Goal: Information Seeking & Learning: Find specific fact

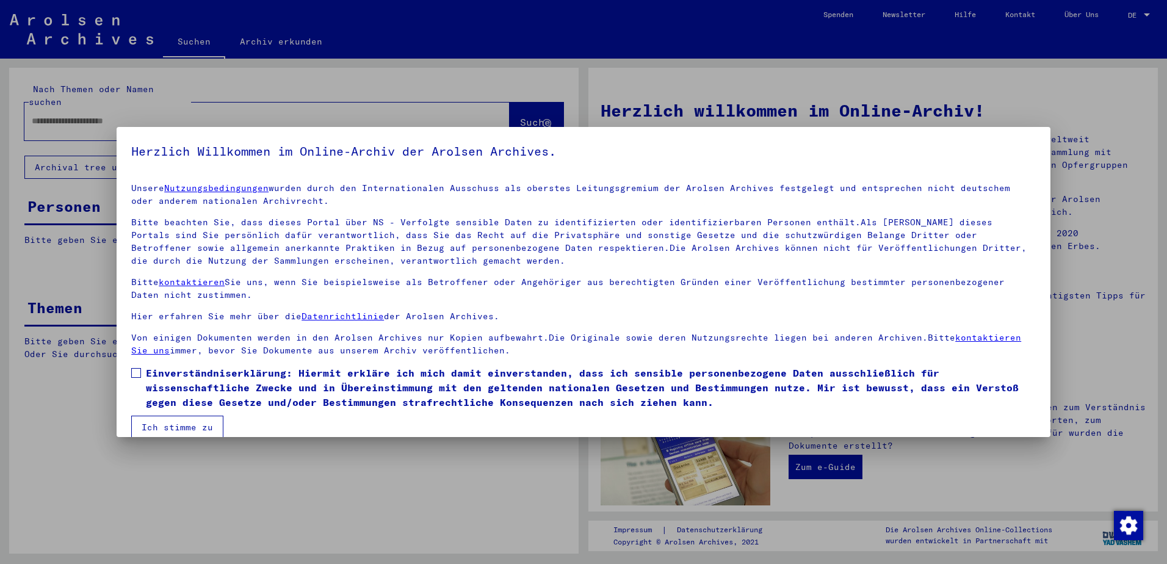
click at [139, 373] on span at bounding box center [136, 373] width 10 height 10
click at [145, 428] on button "Ich stimme zu" at bounding box center [177, 427] width 92 height 23
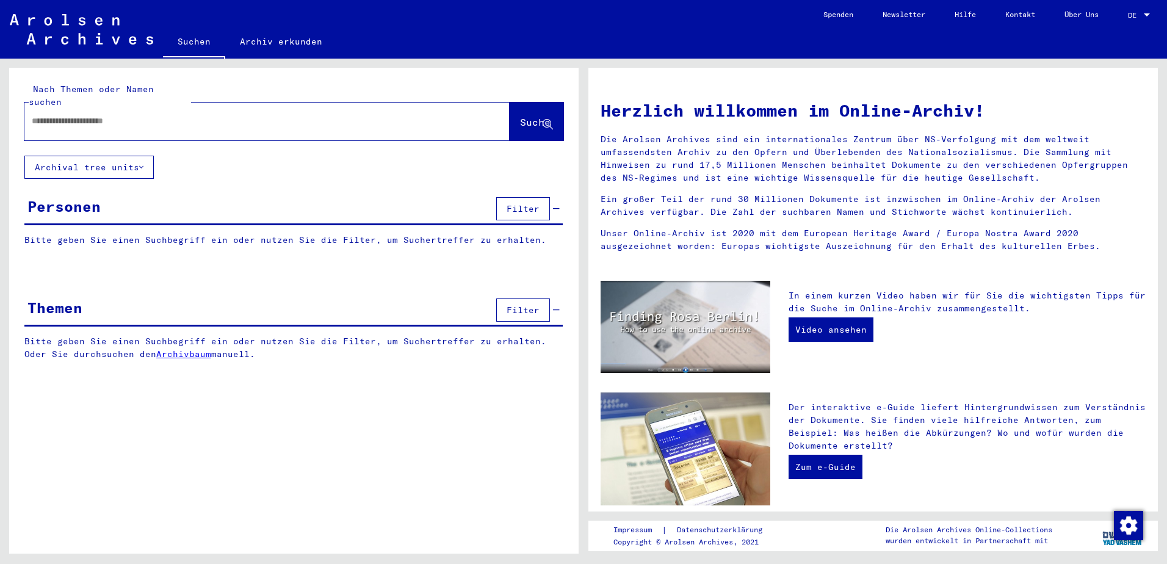
click at [53, 115] on input "text" at bounding box center [252, 121] width 441 height 13
type input "**********"
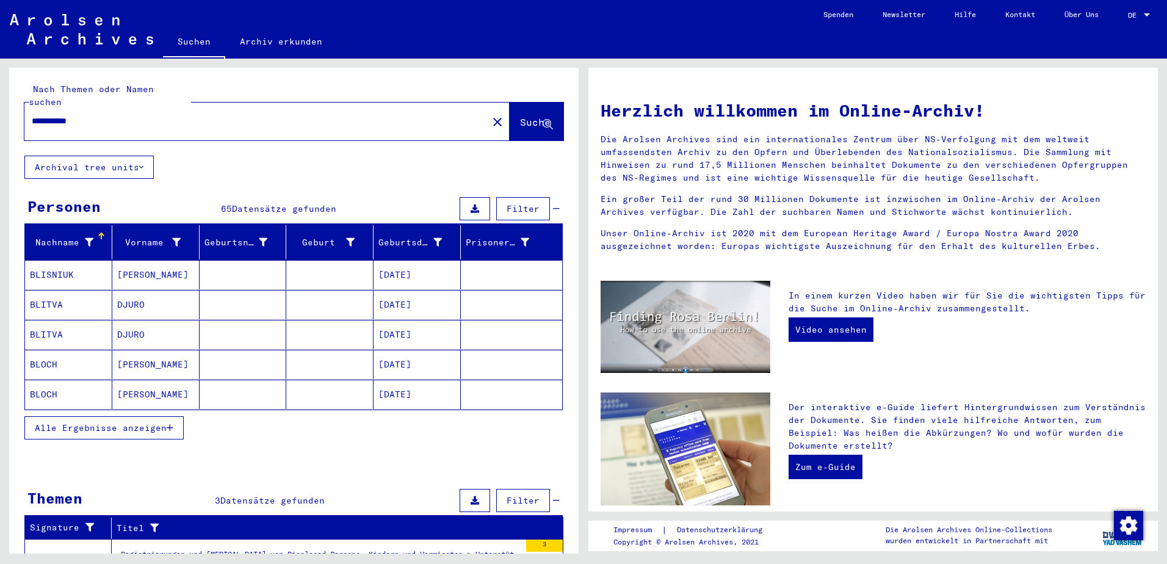
click at [60, 422] on span "Alle Ergebnisse anzeigen" at bounding box center [101, 427] width 132 height 11
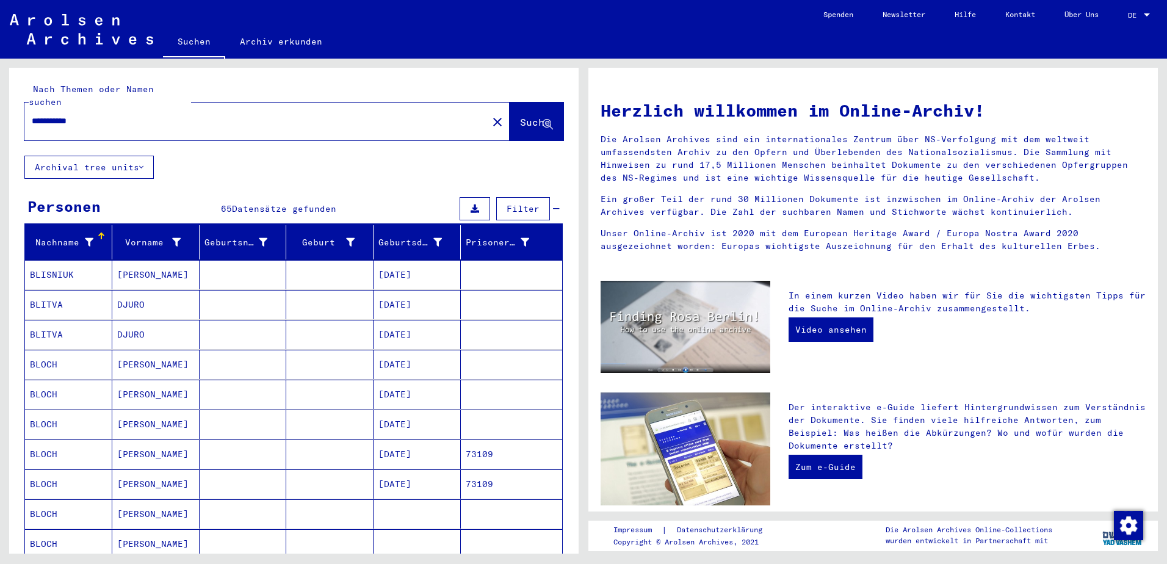
click at [46, 541] on mat-cell "BLOCH" at bounding box center [68, 543] width 87 height 29
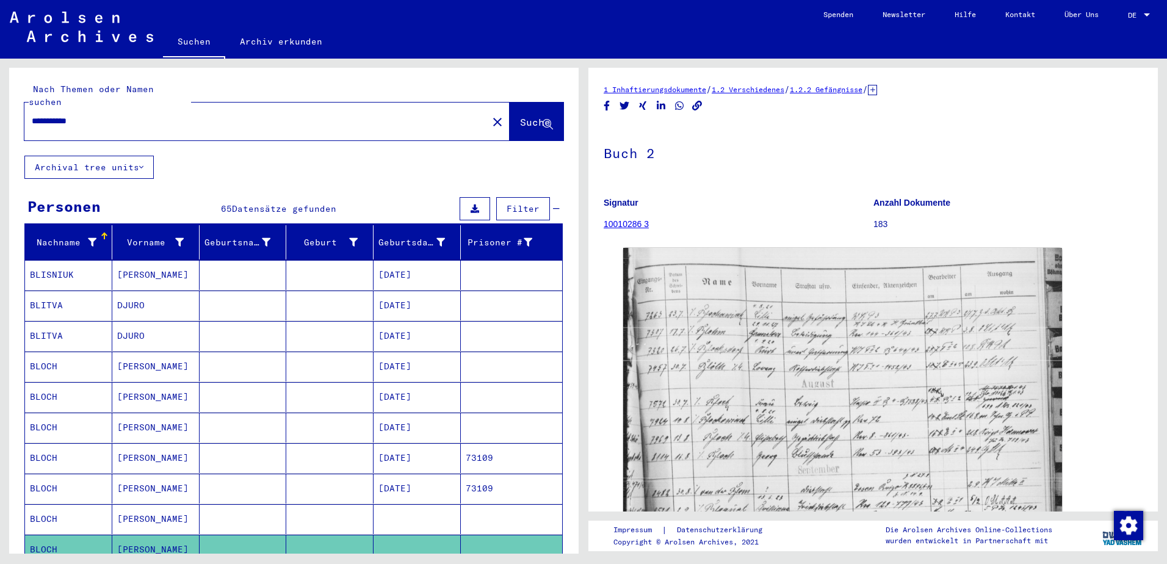
scroll to position [244, 0]
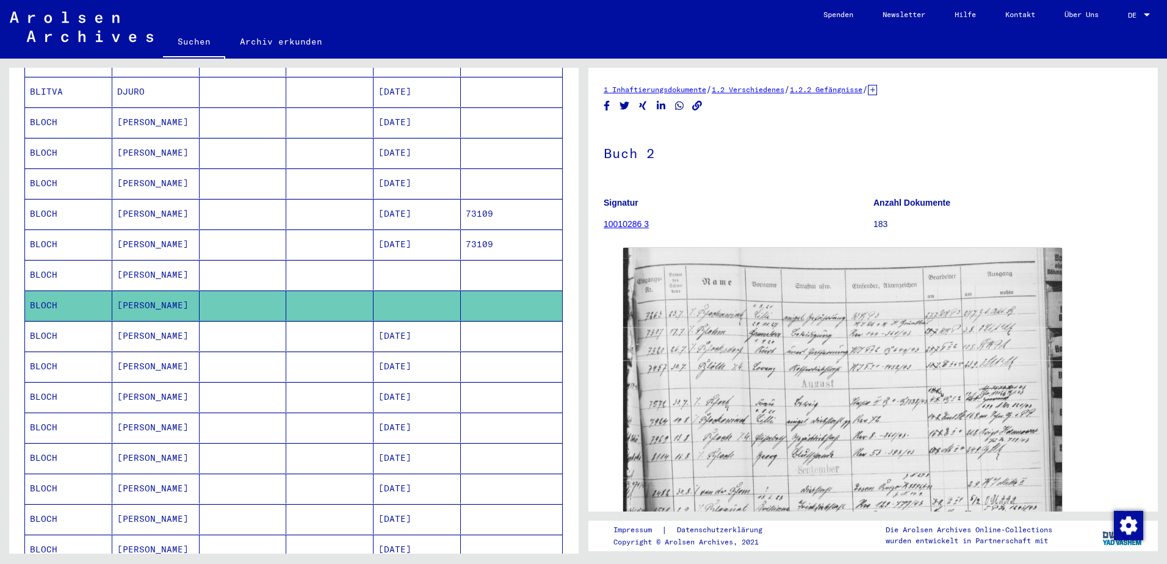
click at [95, 234] on mat-cell "BLOCH" at bounding box center [68, 245] width 87 height 30
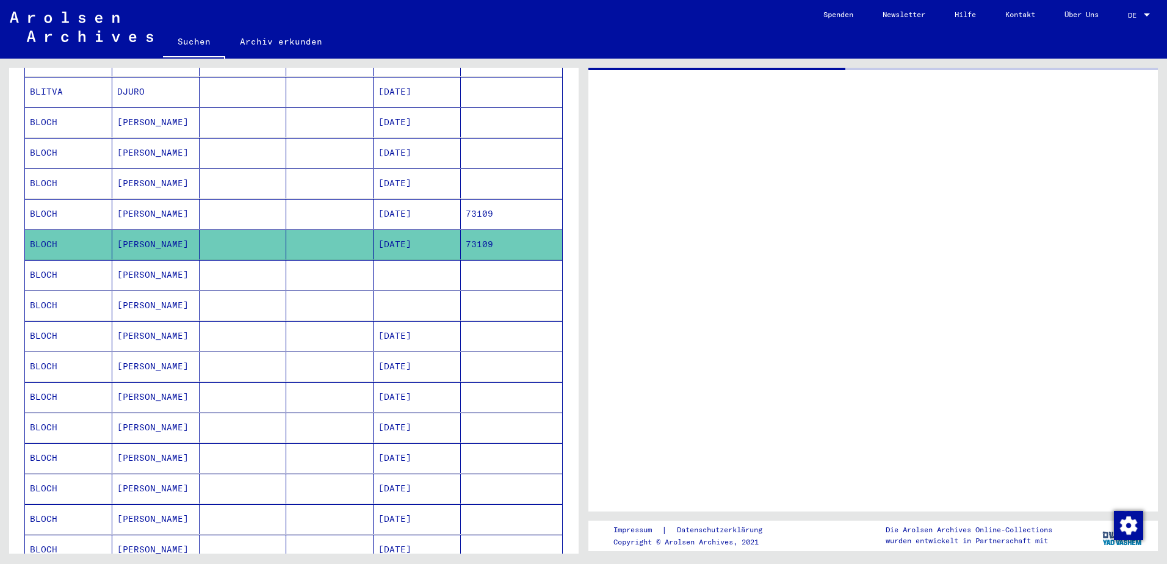
click at [95, 234] on mat-cell "BLOCH" at bounding box center [68, 245] width 87 height 30
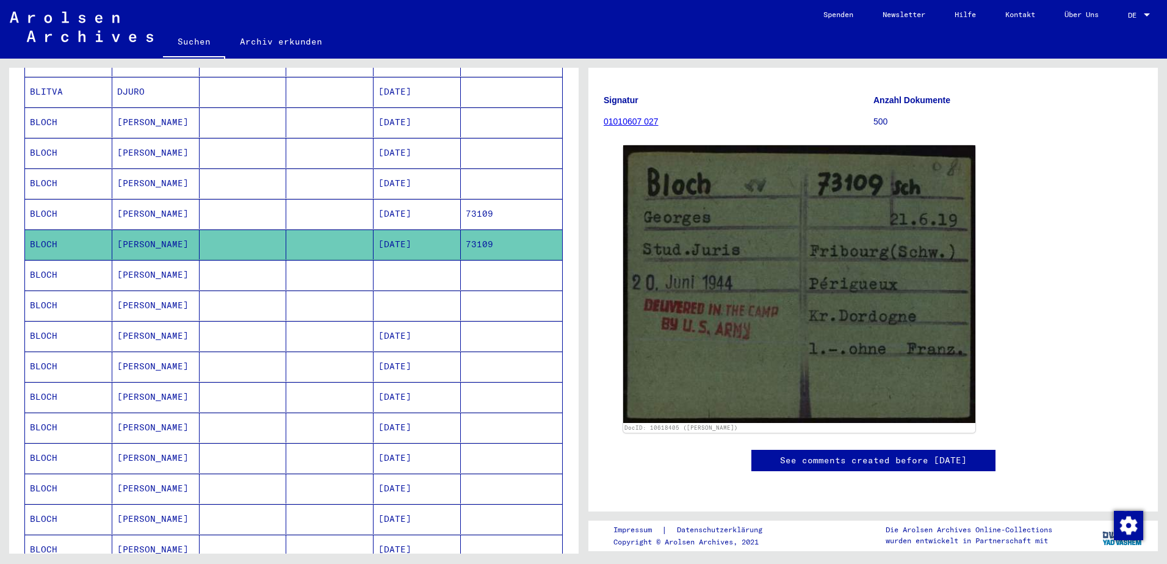
scroll to position [81, 0]
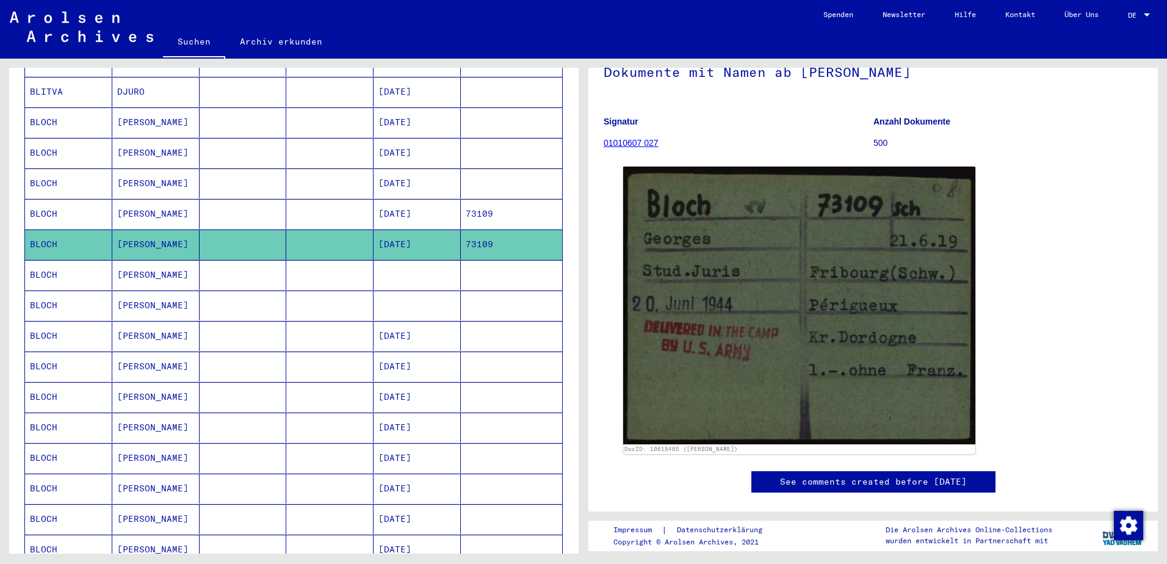
click at [84, 203] on mat-cell "BLOCH" at bounding box center [68, 214] width 87 height 30
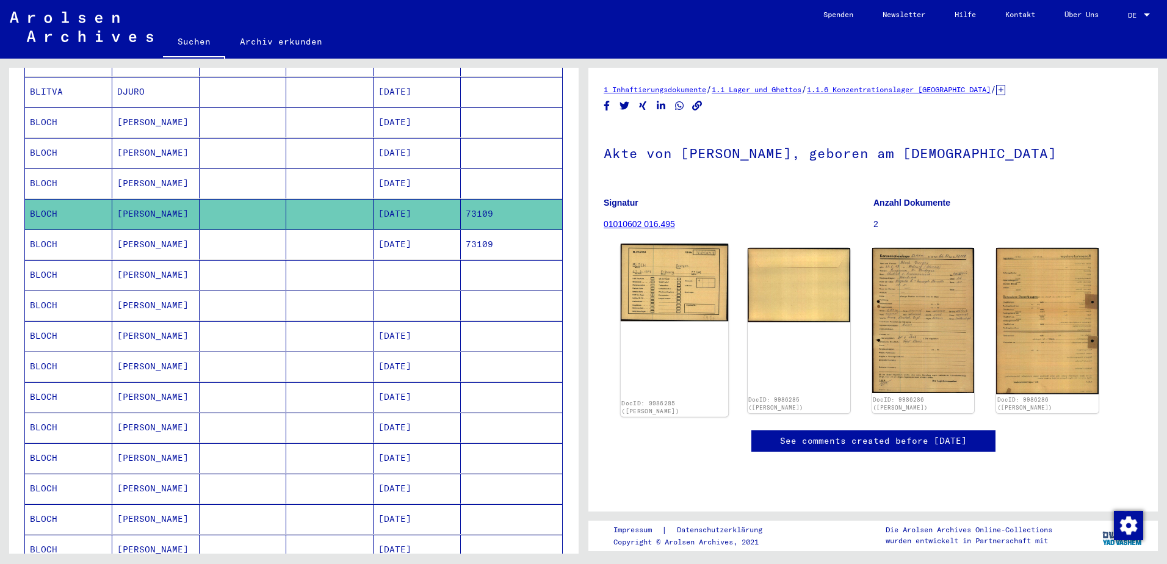
click at [671, 293] on img at bounding box center [674, 283] width 107 height 78
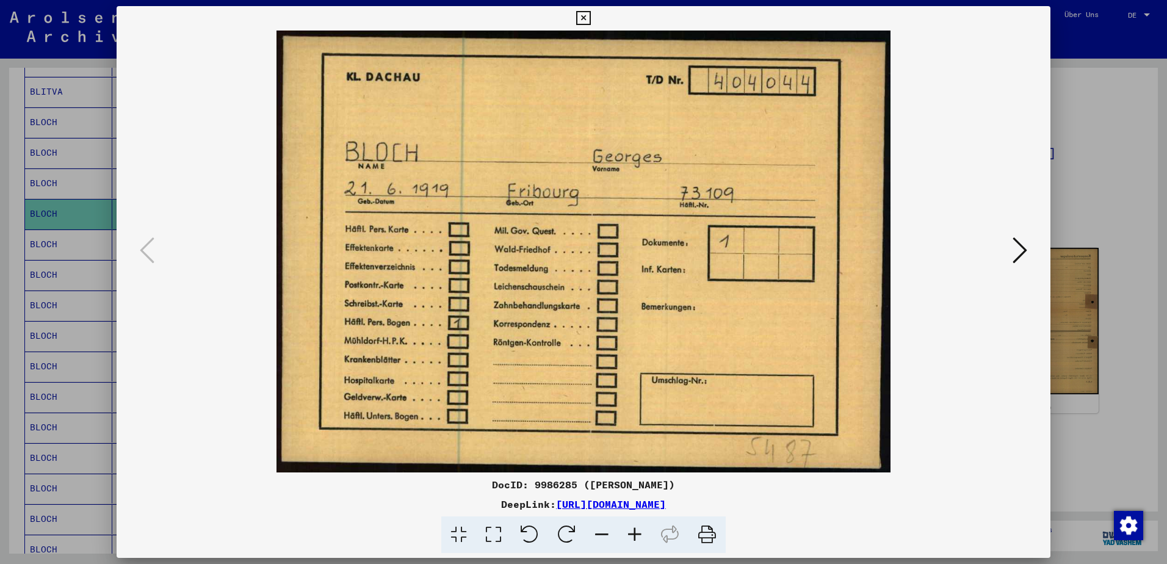
click at [1021, 247] on icon at bounding box center [1020, 250] width 15 height 29
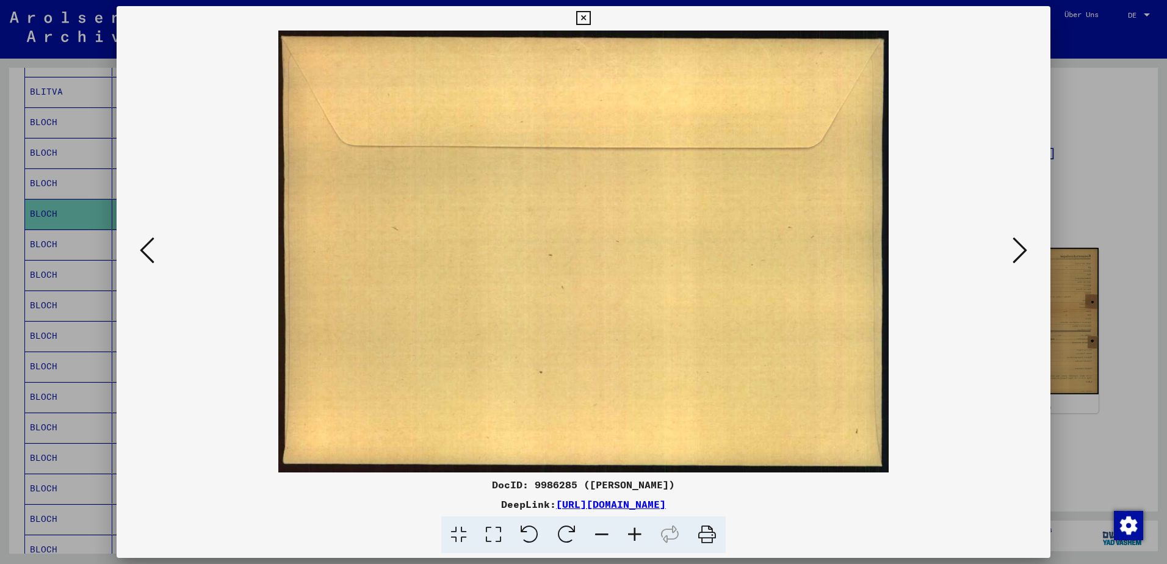
click at [1021, 247] on icon at bounding box center [1020, 250] width 15 height 29
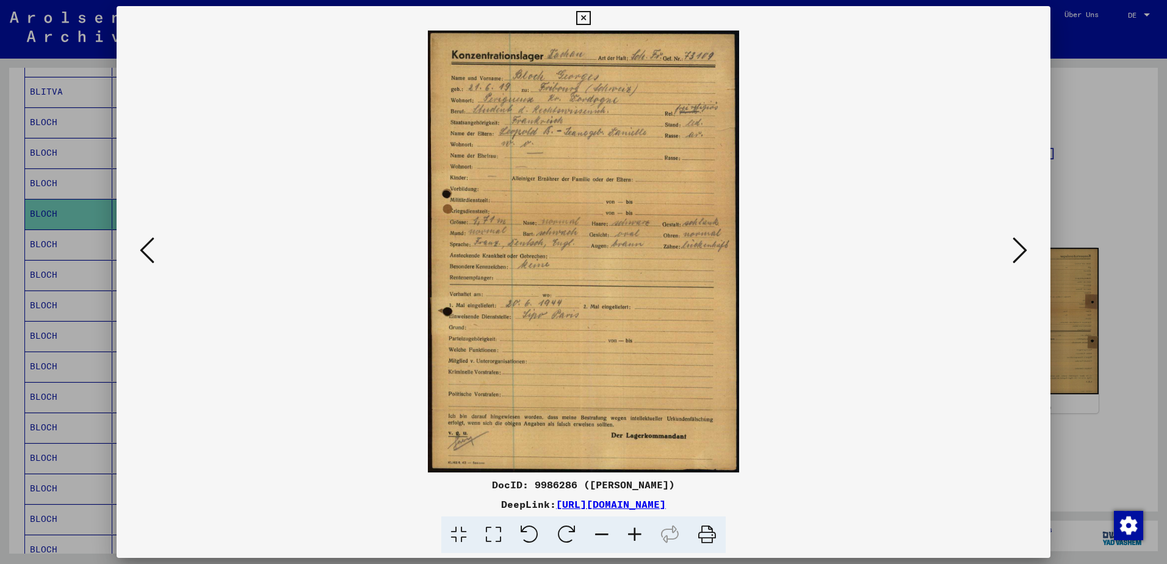
click at [577, 184] on img at bounding box center [583, 252] width 851 height 442
click at [639, 531] on icon at bounding box center [634, 534] width 33 height 37
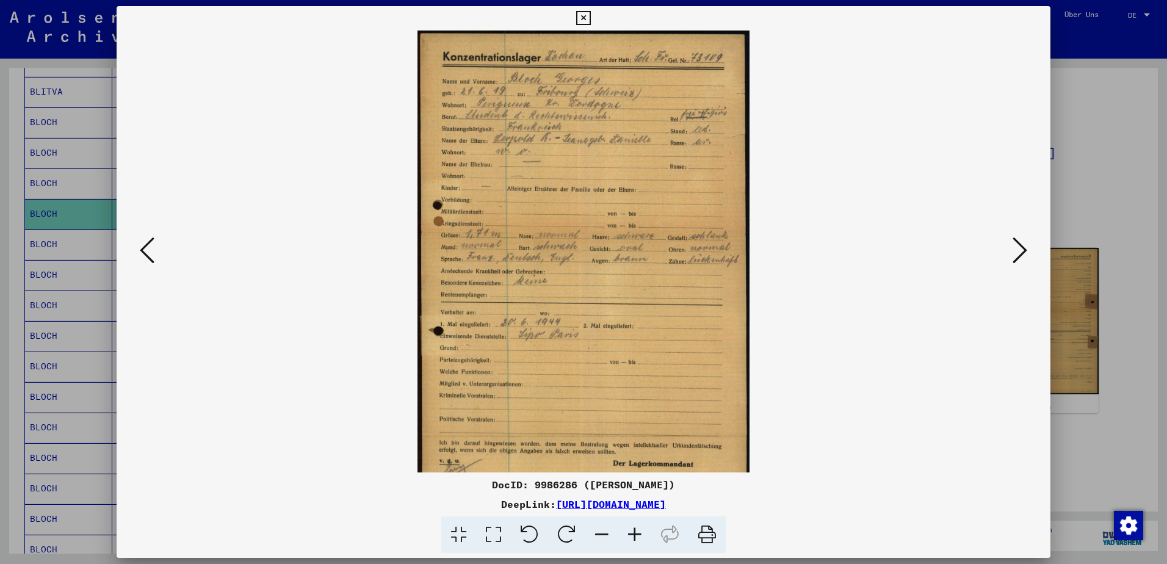
click at [639, 531] on icon at bounding box center [634, 534] width 33 height 37
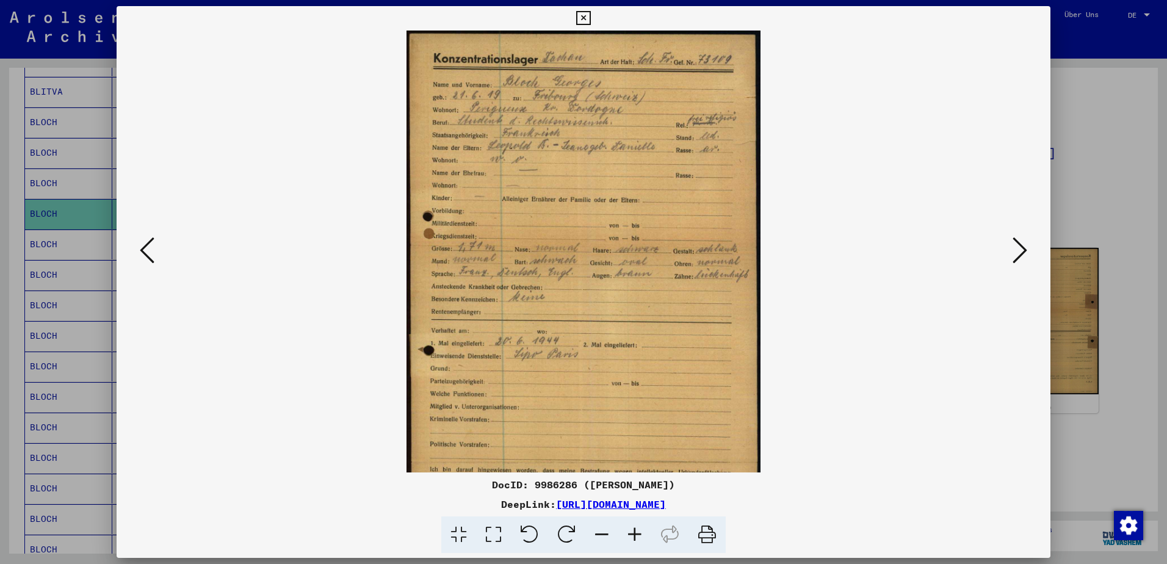
click at [639, 531] on icon at bounding box center [634, 534] width 33 height 37
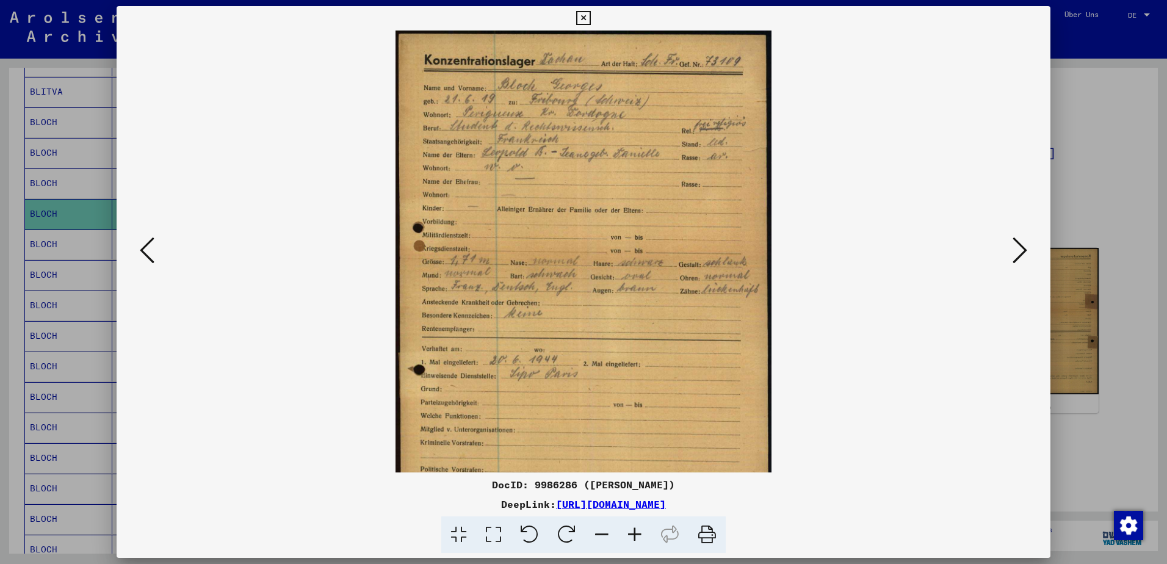
click at [639, 531] on icon at bounding box center [634, 534] width 33 height 37
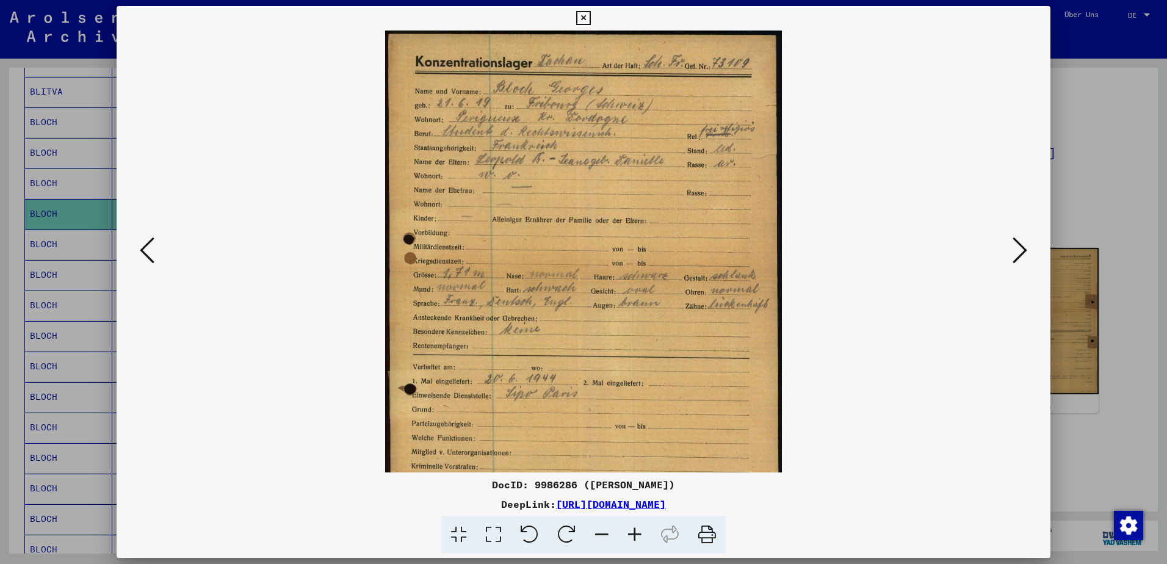
click at [639, 531] on icon at bounding box center [634, 534] width 33 height 37
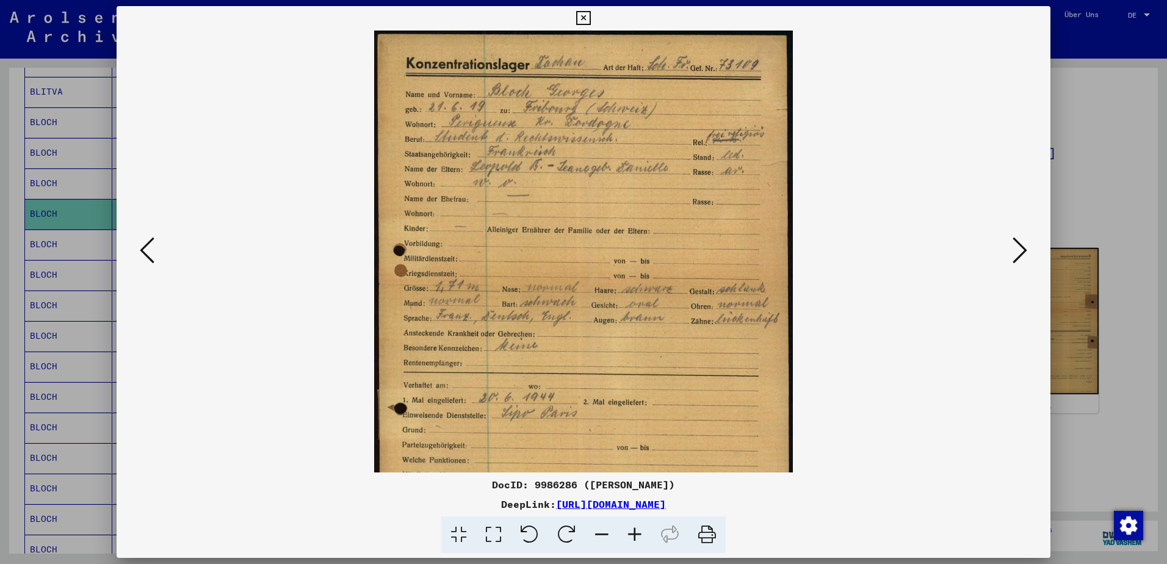
click at [639, 531] on icon at bounding box center [634, 534] width 33 height 37
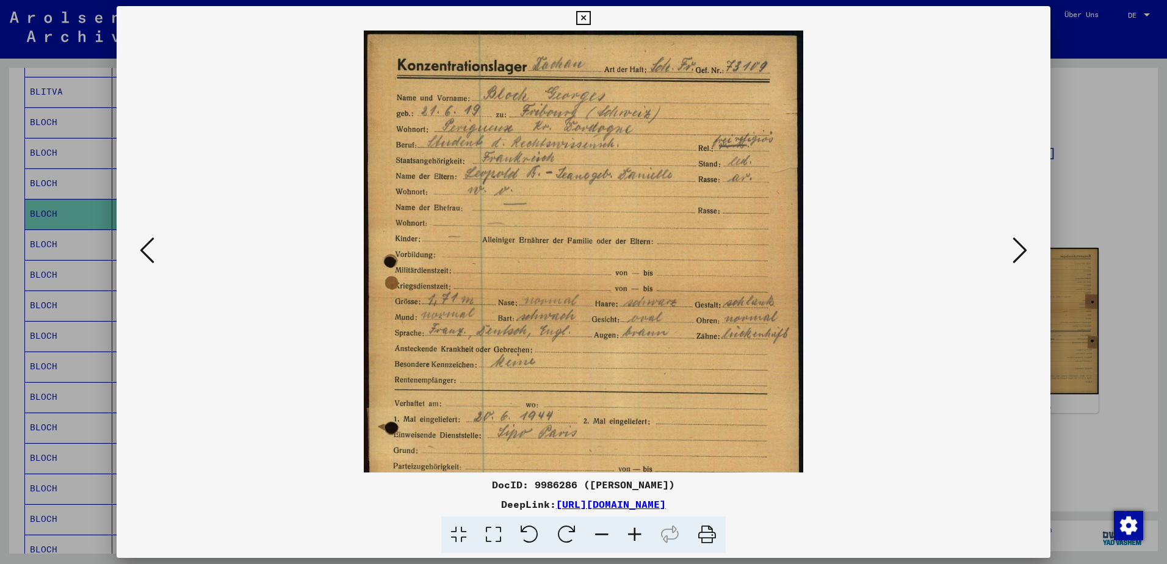
click at [639, 531] on icon at bounding box center [634, 534] width 33 height 37
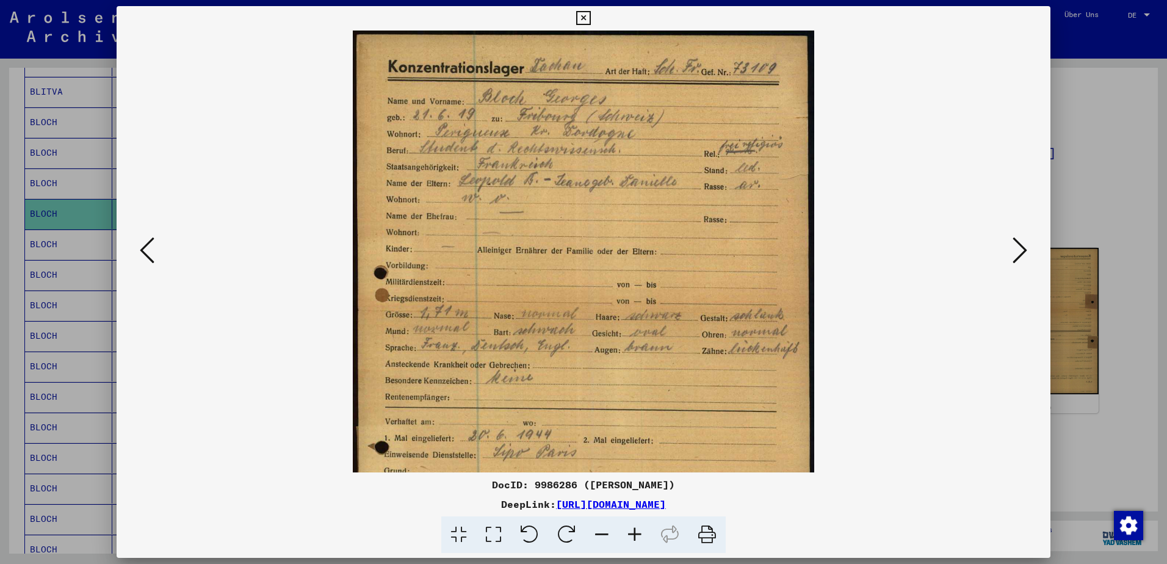
click at [639, 531] on icon at bounding box center [634, 534] width 33 height 37
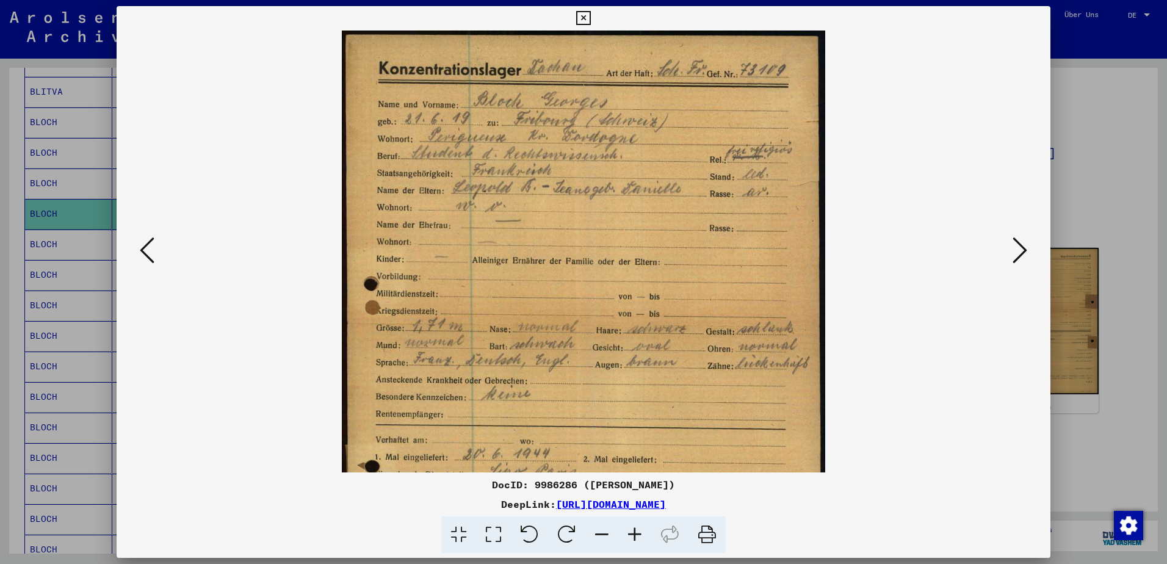
click at [639, 531] on icon at bounding box center [634, 534] width 33 height 37
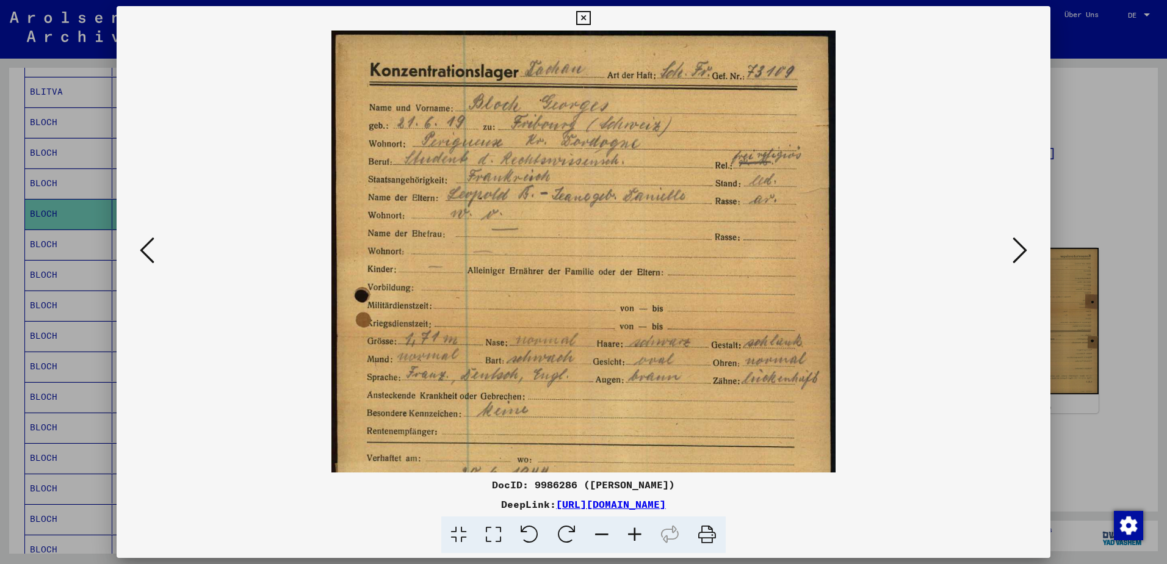
click at [639, 531] on icon at bounding box center [634, 534] width 33 height 37
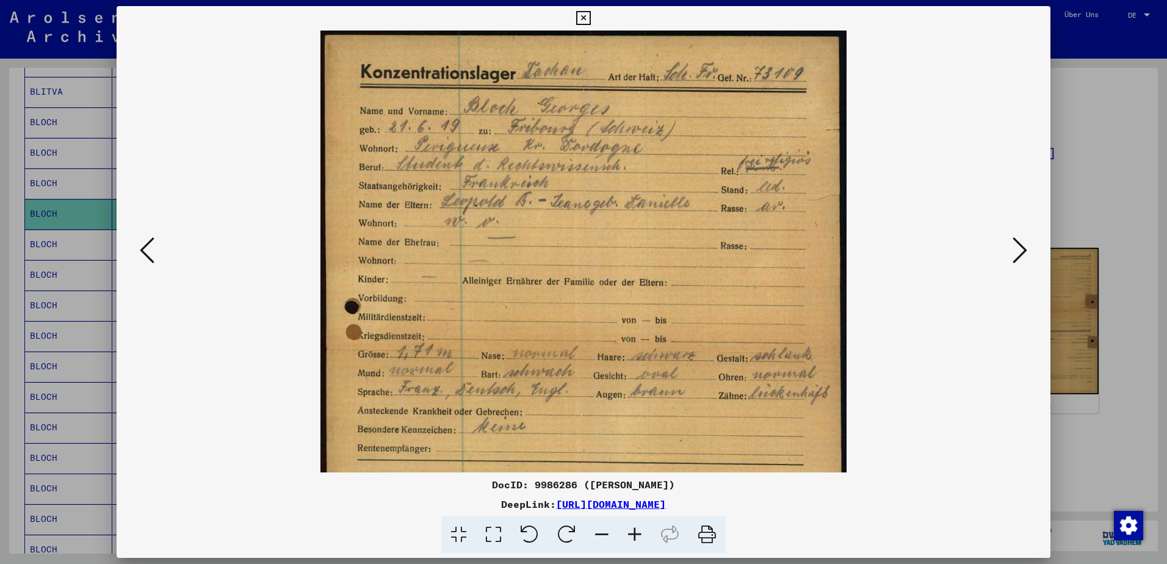
click at [639, 531] on icon at bounding box center [634, 534] width 33 height 37
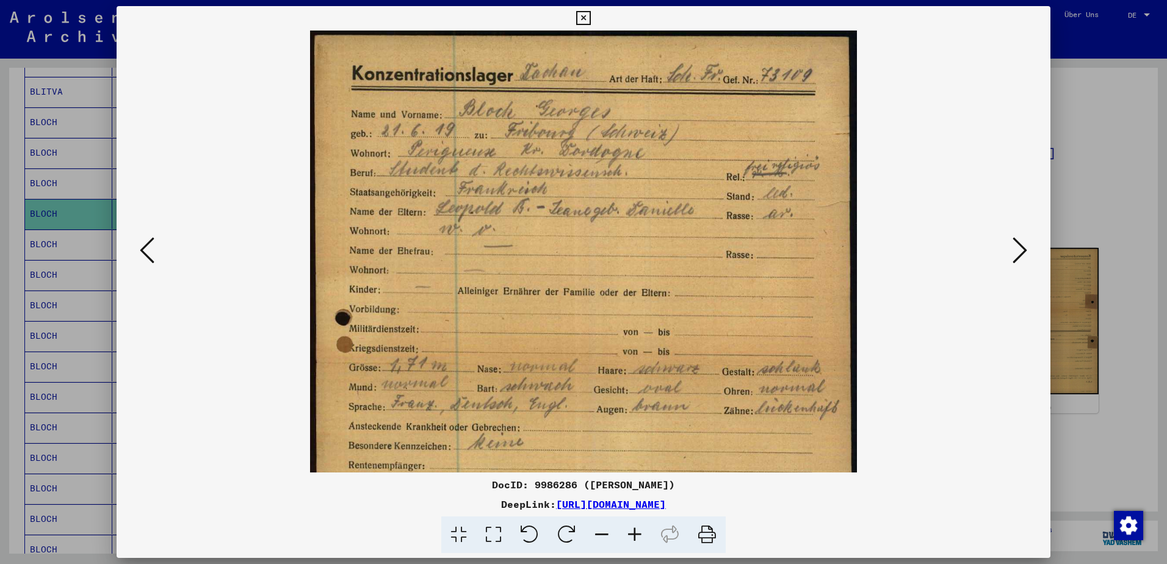
click at [1018, 256] on icon at bounding box center [1020, 250] width 15 height 29
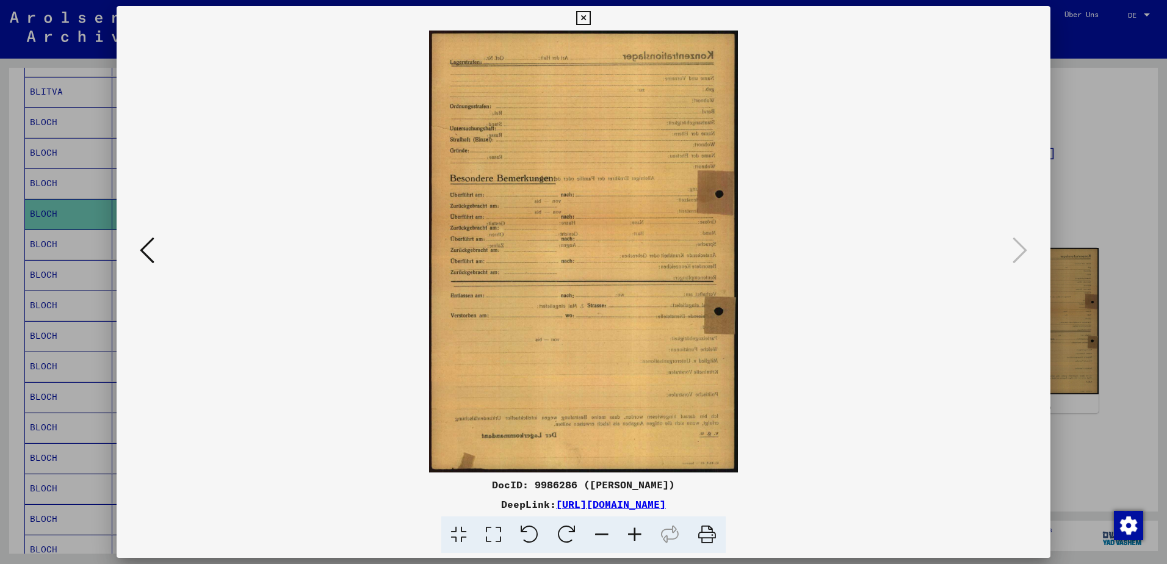
click at [520, 275] on img at bounding box center [583, 252] width 309 height 442
click at [631, 535] on icon at bounding box center [634, 534] width 33 height 37
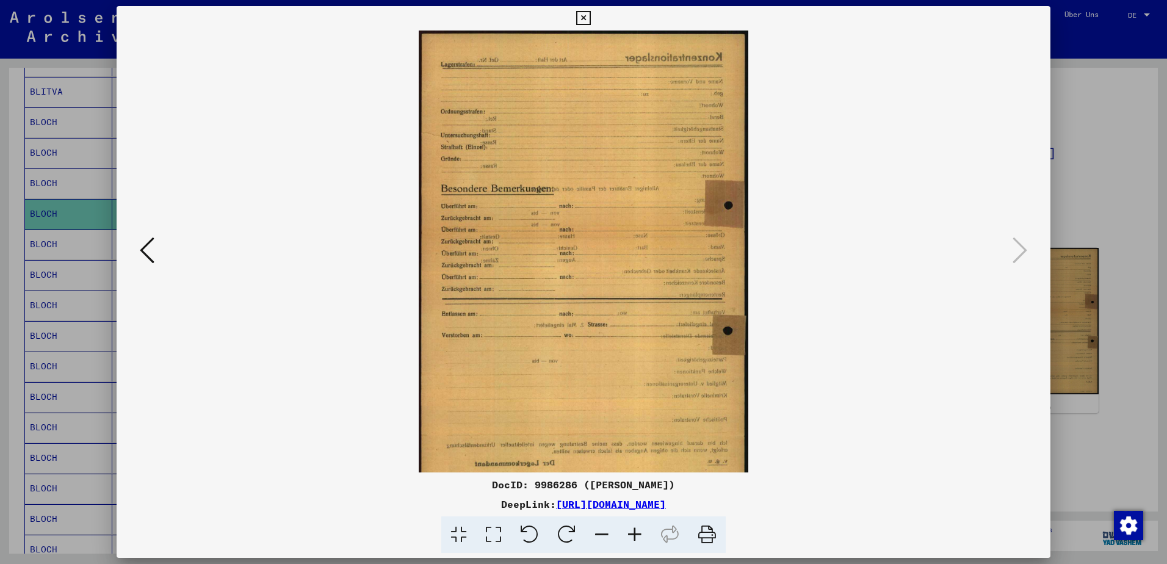
click at [636, 533] on icon at bounding box center [634, 534] width 33 height 37
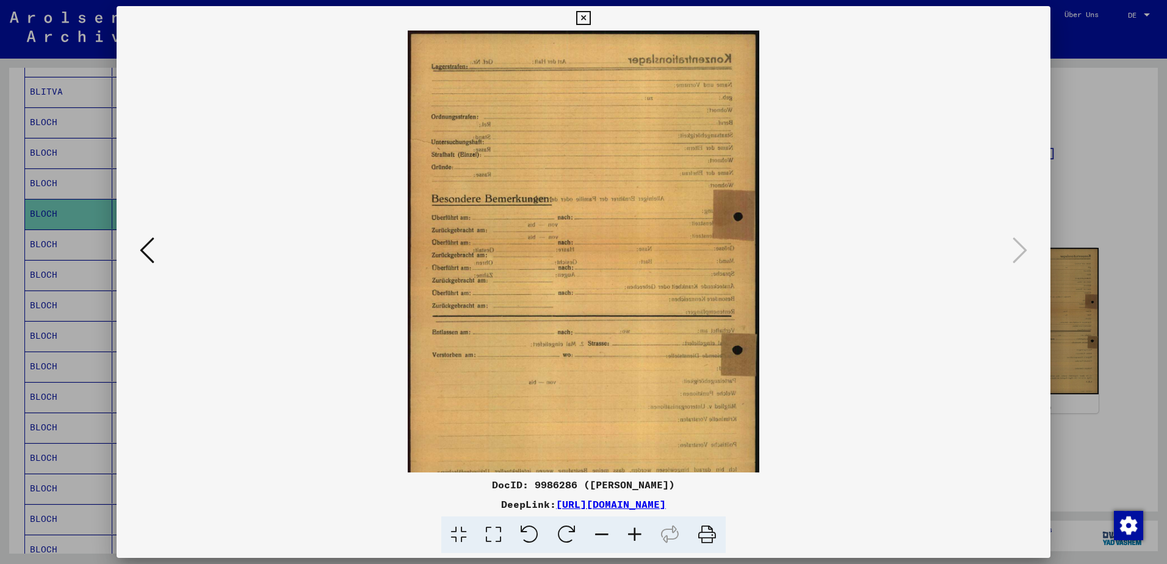
click at [636, 533] on icon at bounding box center [634, 534] width 33 height 37
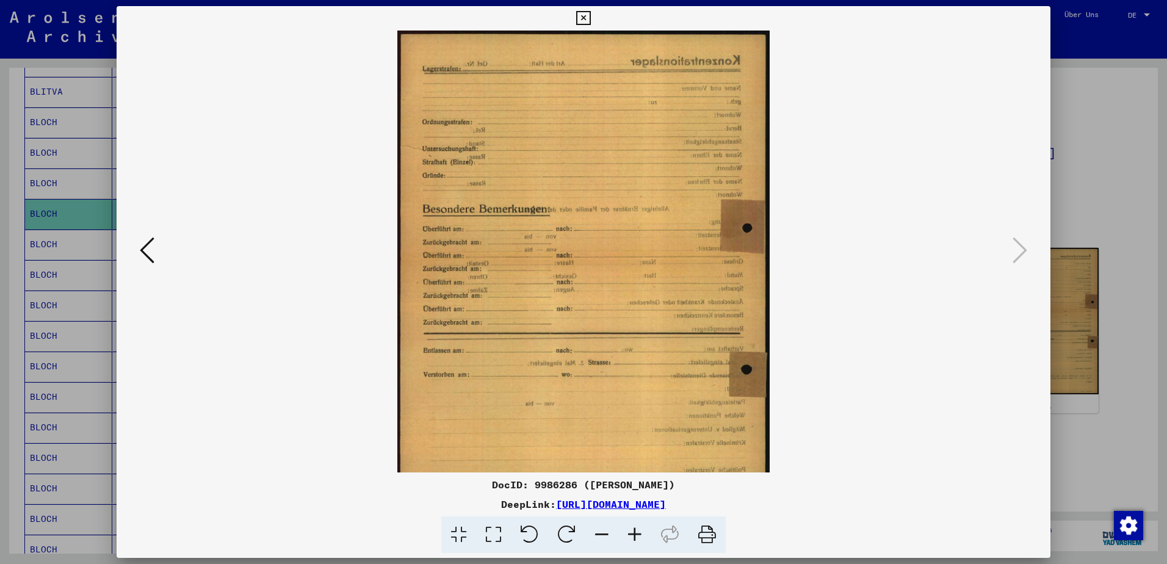
click at [636, 533] on icon at bounding box center [634, 534] width 33 height 37
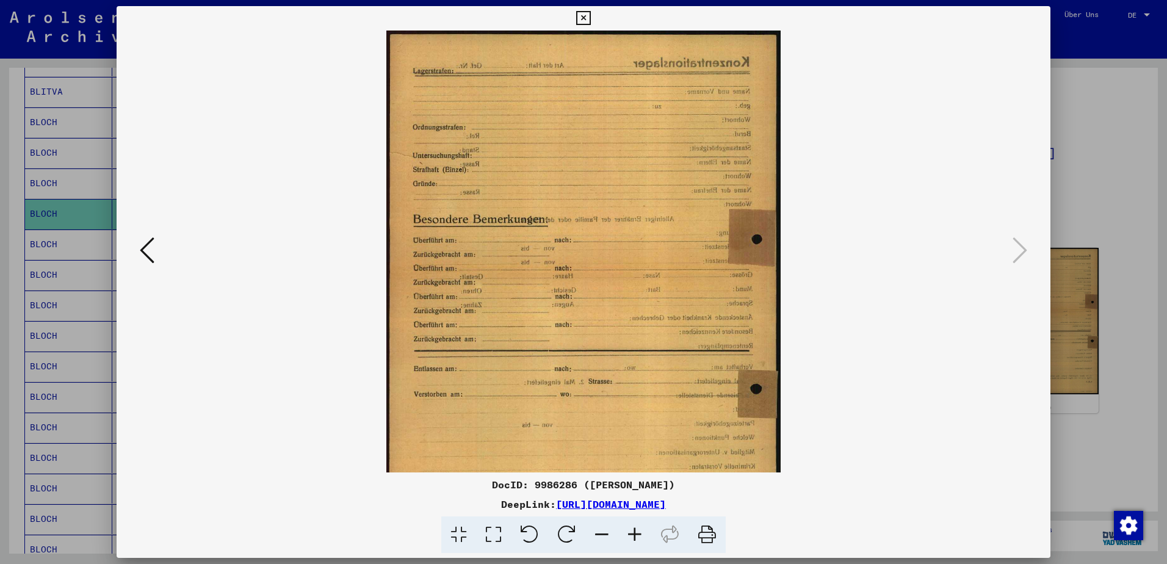
click at [636, 533] on icon at bounding box center [634, 534] width 33 height 37
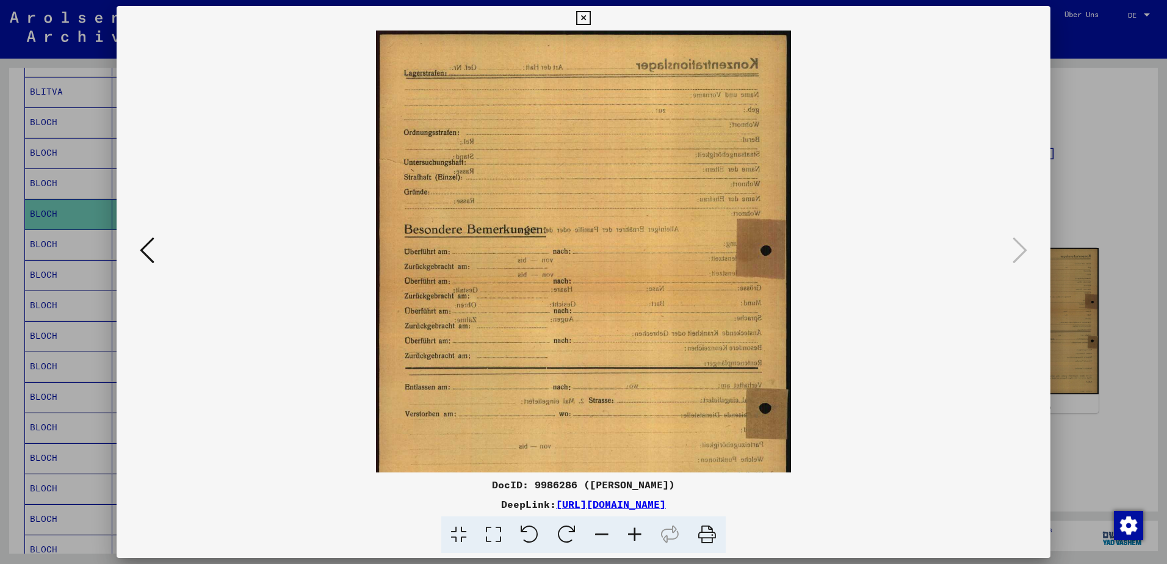
click at [636, 533] on icon at bounding box center [634, 534] width 33 height 37
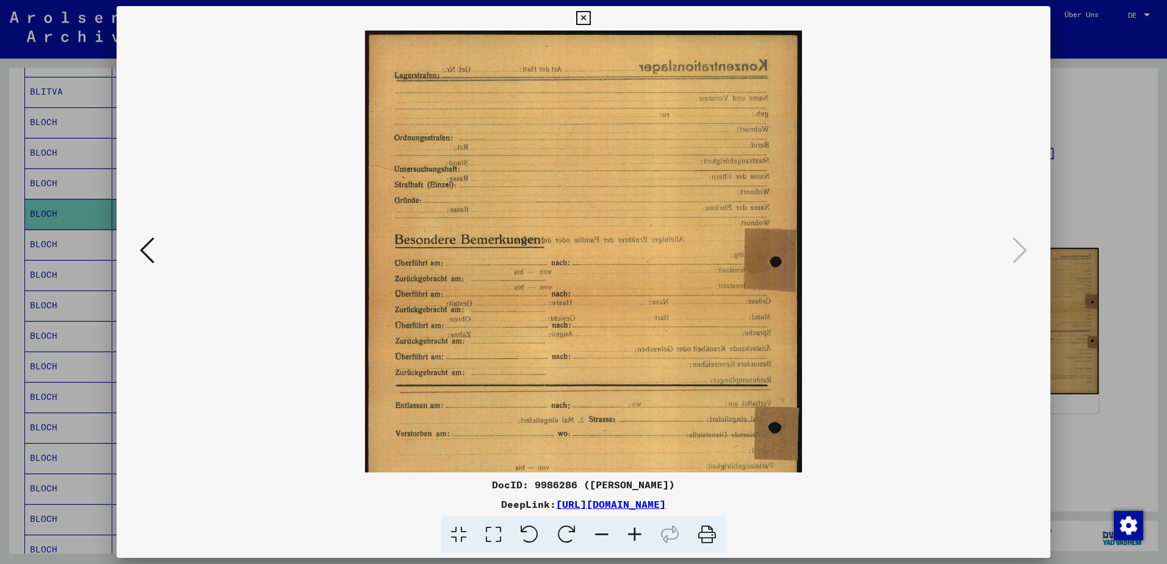
click at [636, 533] on icon at bounding box center [634, 534] width 33 height 37
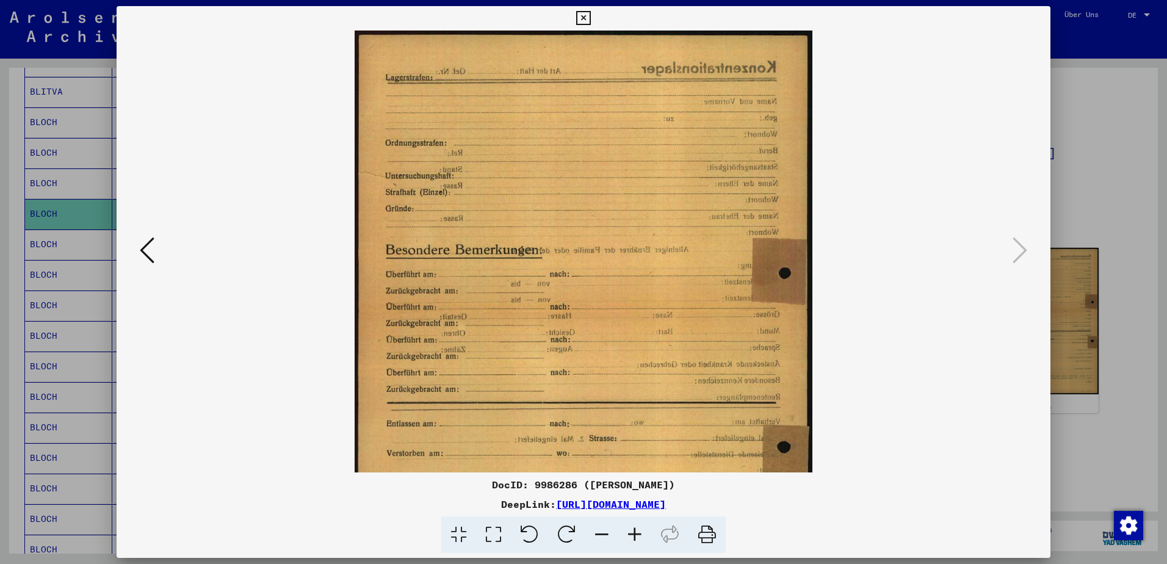
click at [636, 533] on icon at bounding box center [634, 534] width 33 height 37
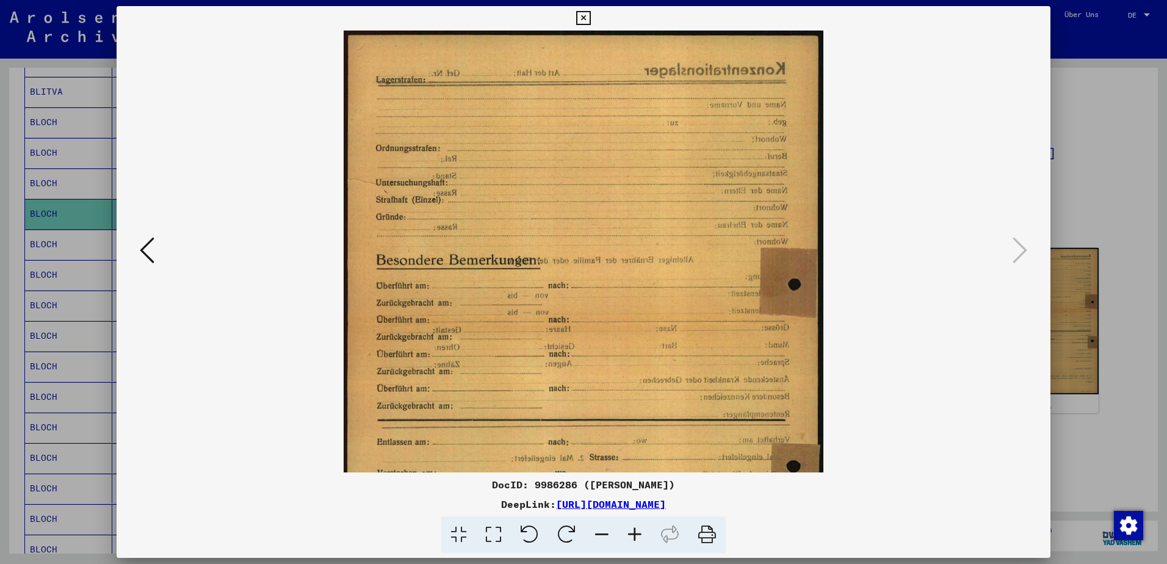
click at [636, 533] on icon at bounding box center [634, 534] width 33 height 37
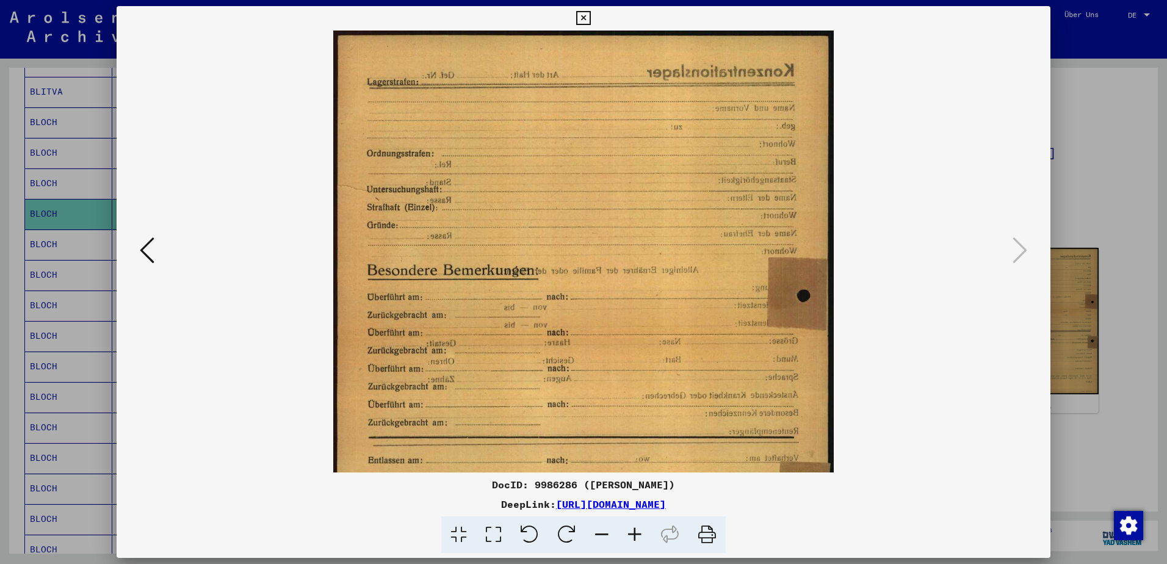
click at [636, 533] on icon at bounding box center [634, 534] width 33 height 37
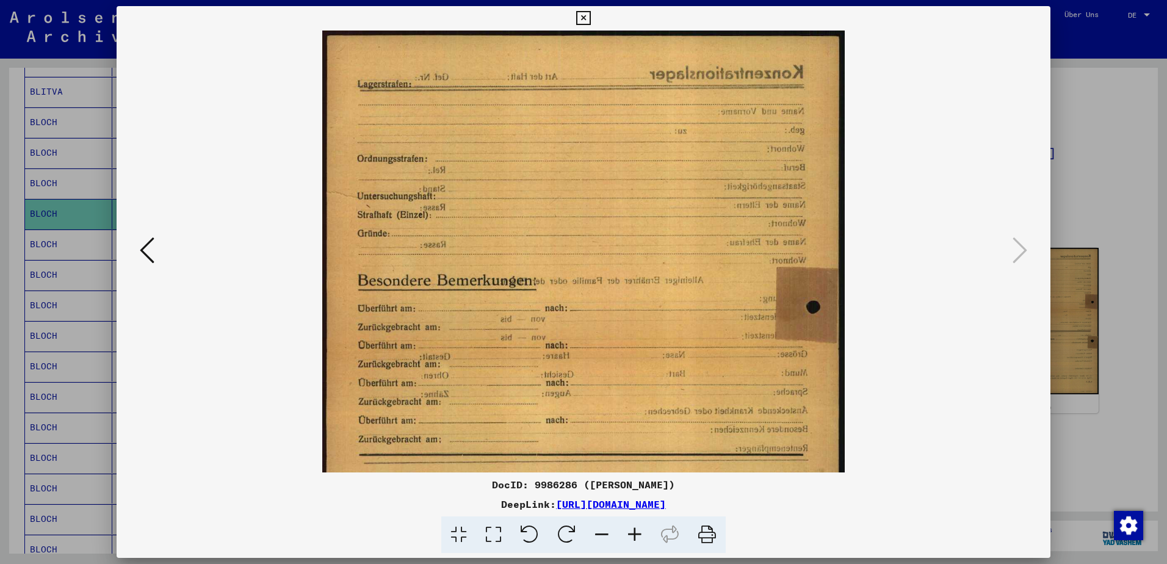
click at [636, 533] on icon at bounding box center [634, 534] width 33 height 37
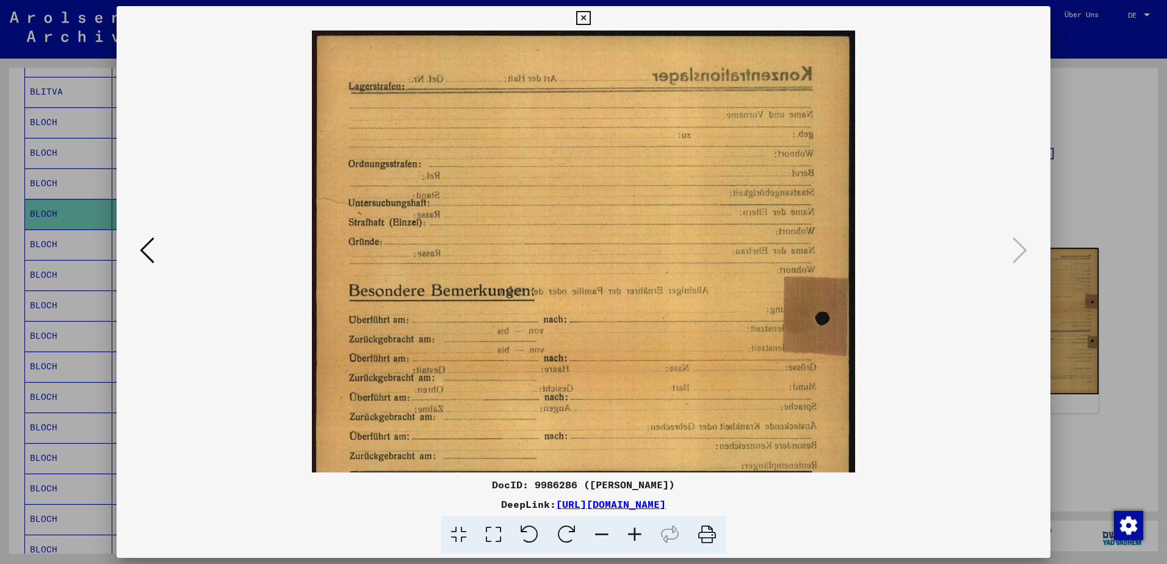
click at [636, 533] on icon at bounding box center [634, 534] width 33 height 37
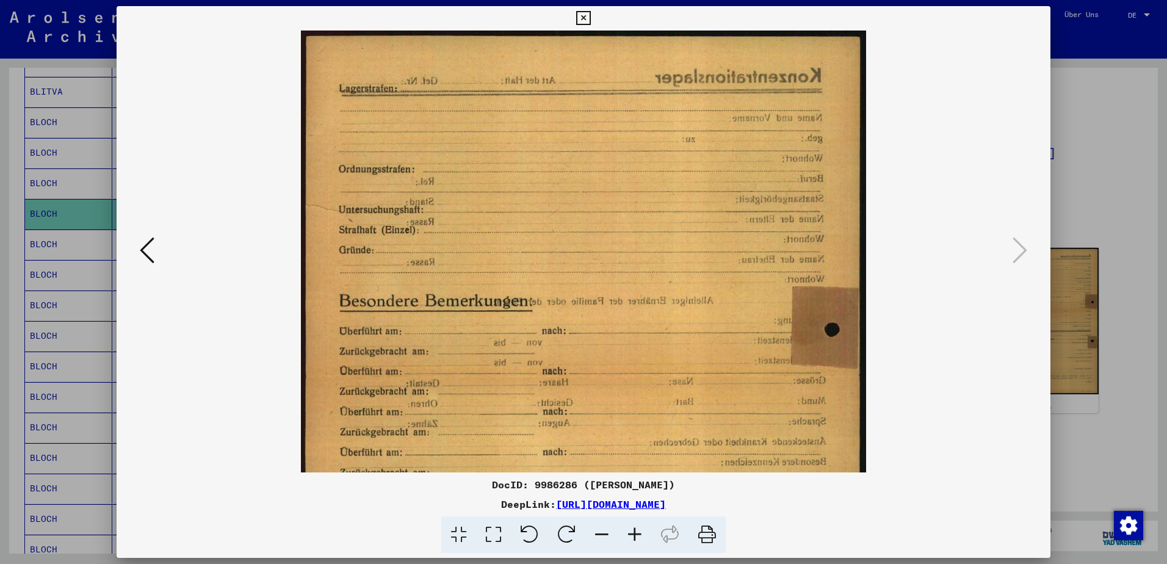
click at [636, 533] on icon at bounding box center [634, 534] width 33 height 37
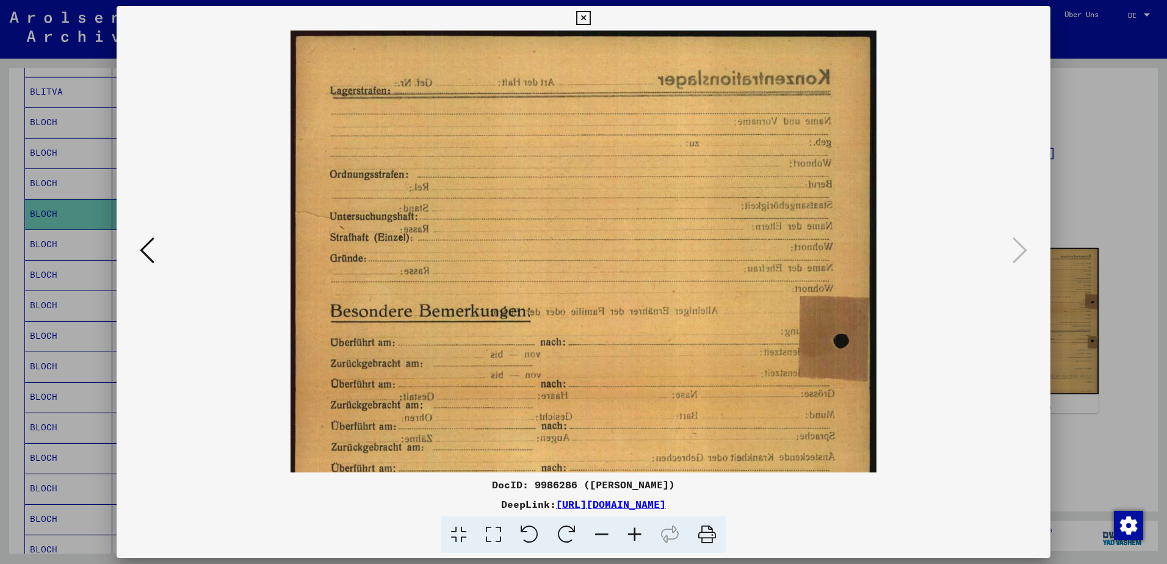
click at [636, 533] on icon at bounding box center [634, 534] width 33 height 37
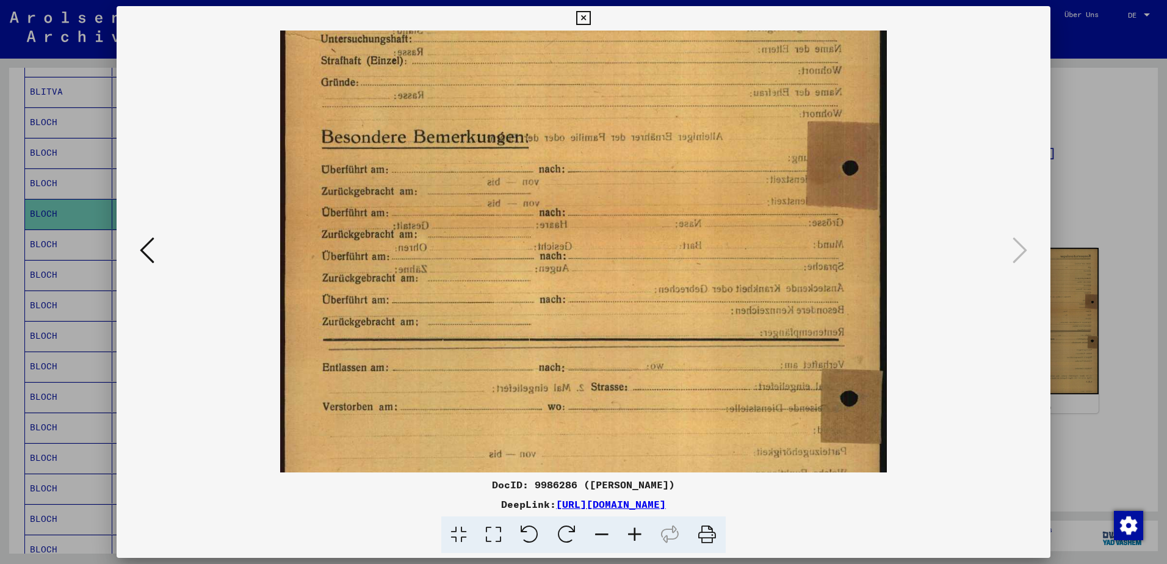
scroll to position [427, 0]
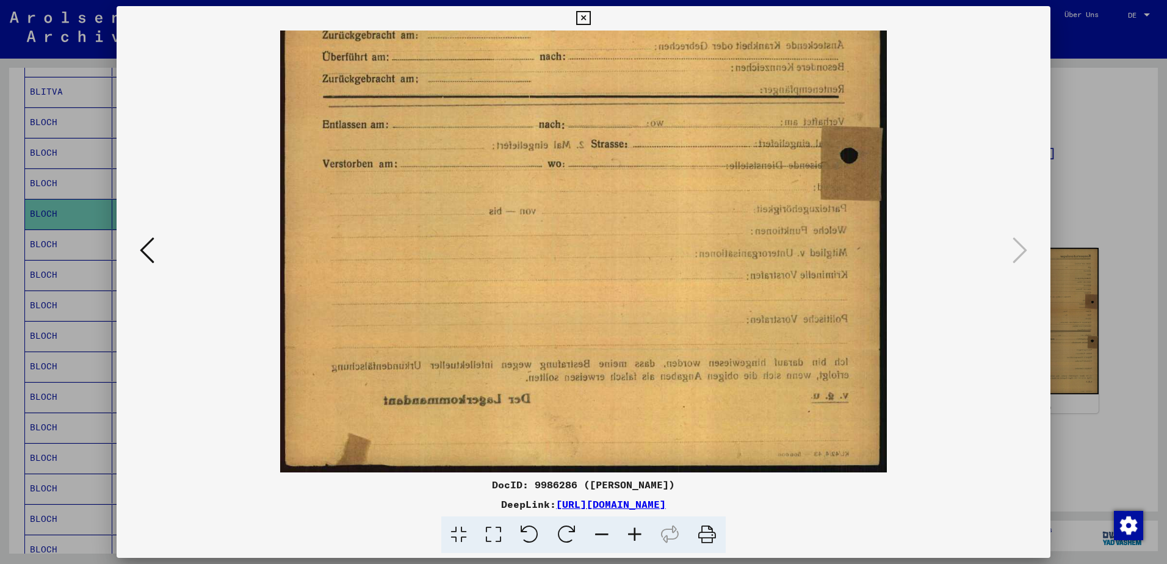
drag, startPoint x: 490, startPoint y: 399, endPoint x: 442, endPoint y: -38, distance: 439.6
click at [442, 0] on html "**********" at bounding box center [583, 282] width 1167 height 564
click at [584, 18] on icon at bounding box center [583, 18] width 14 height 15
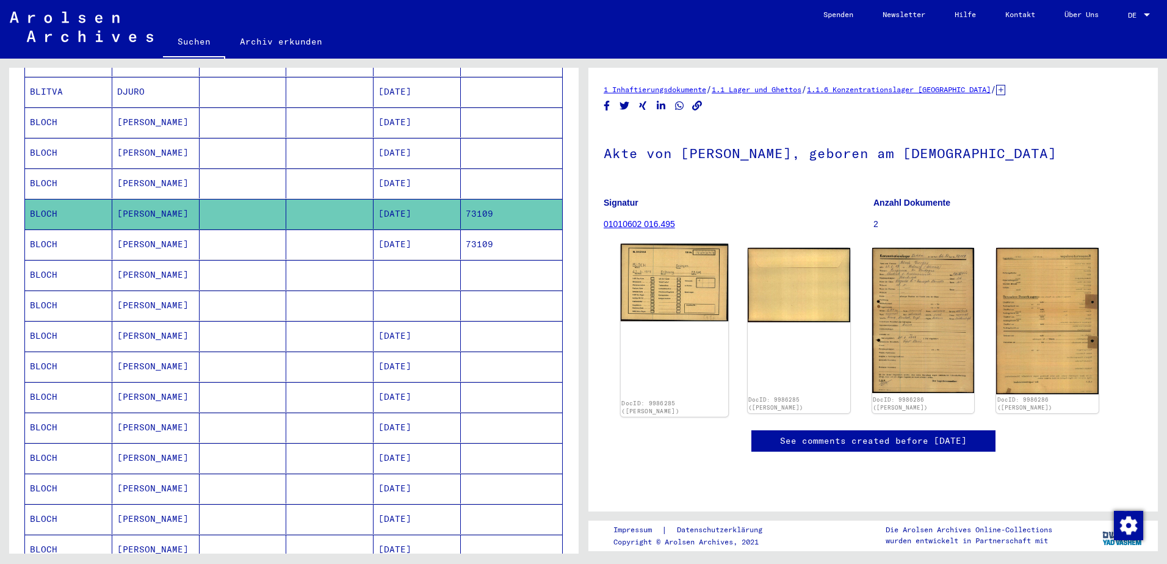
click at [669, 262] on img at bounding box center [674, 283] width 107 height 78
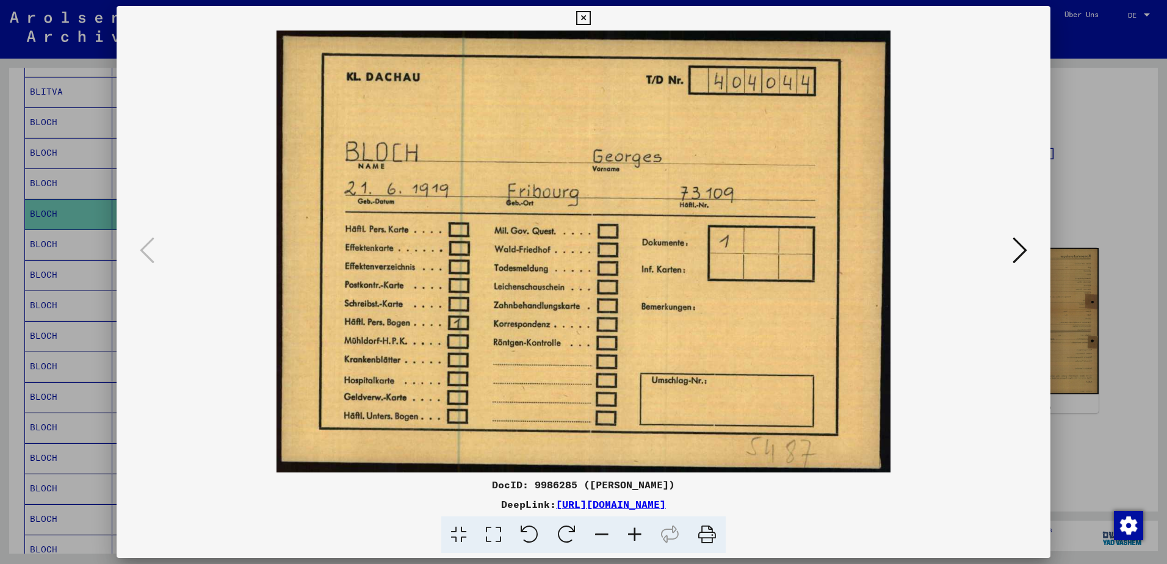
click at [1018, 248] on icon at bounding box center [1020, 250] width 15 height 29
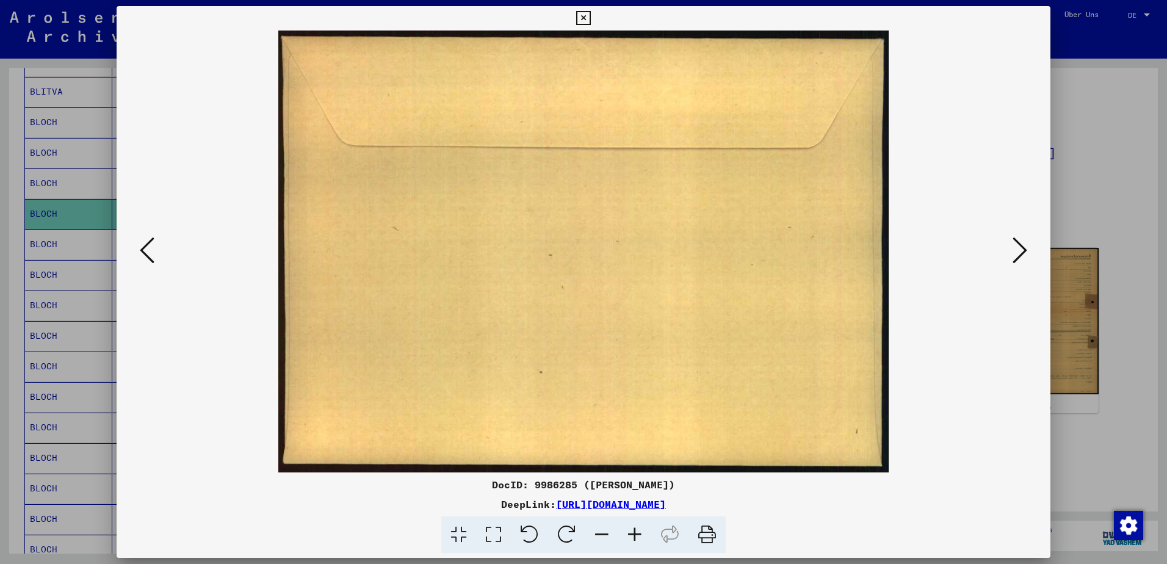
click at [146, 255] on icon at bounding box center [147, 250] width 15 height 29
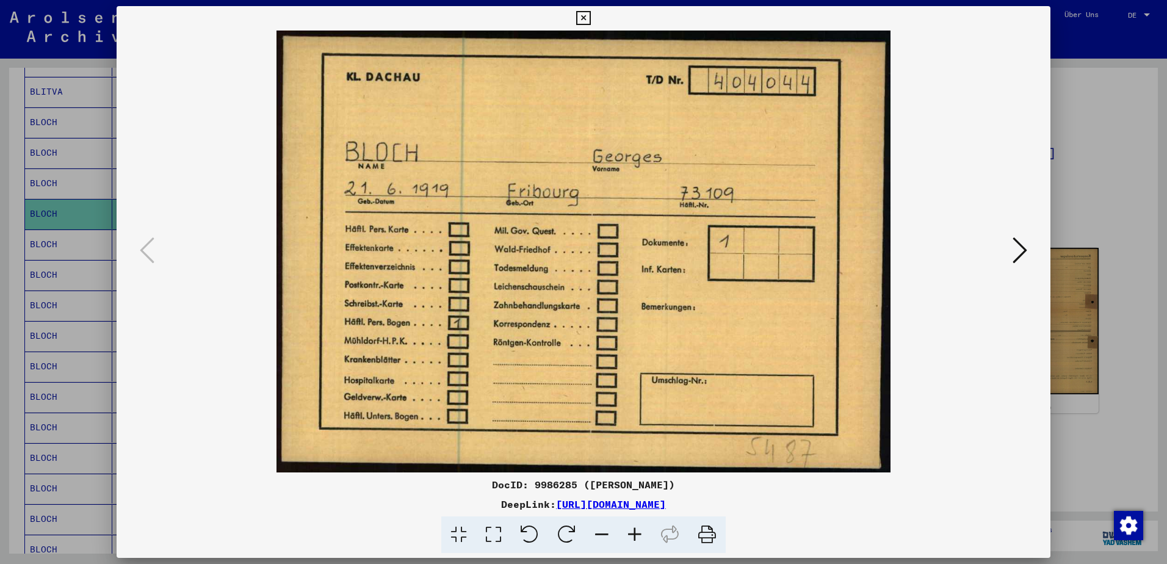
click at [582, 19] on icon at bounding box center [583, 18] width 14 height 15
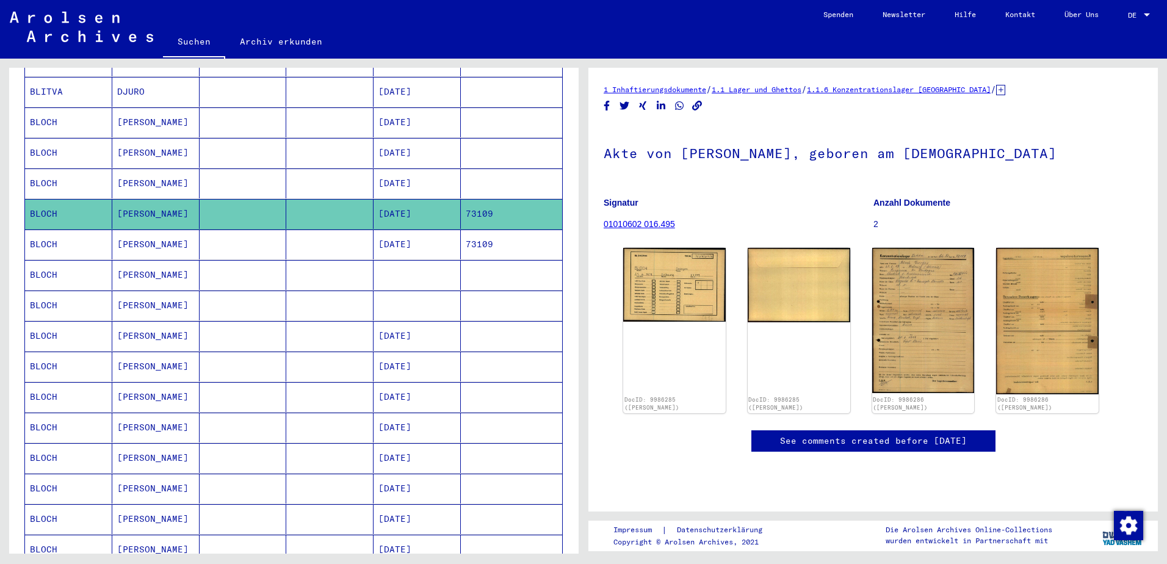
click at [50, 238] on mat-cell "BLOCH" at bounding box center [68, 245] width 87 height 30
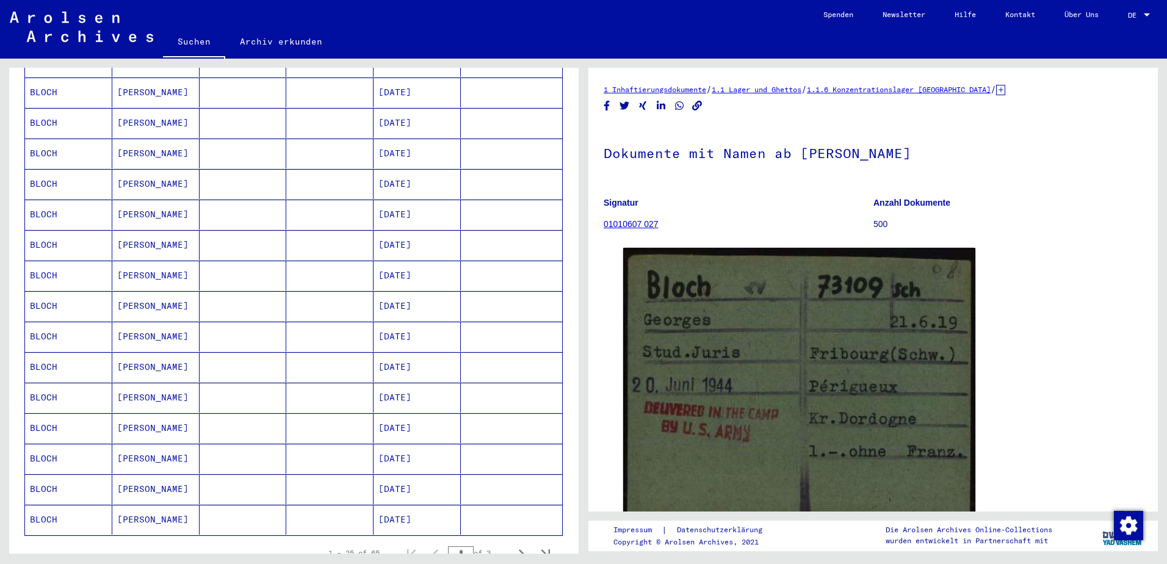
scroll to position [488, 0]
click at [457, 546] on input "*" at bounding box center [461, 552] width 26 height 12
type input "*"
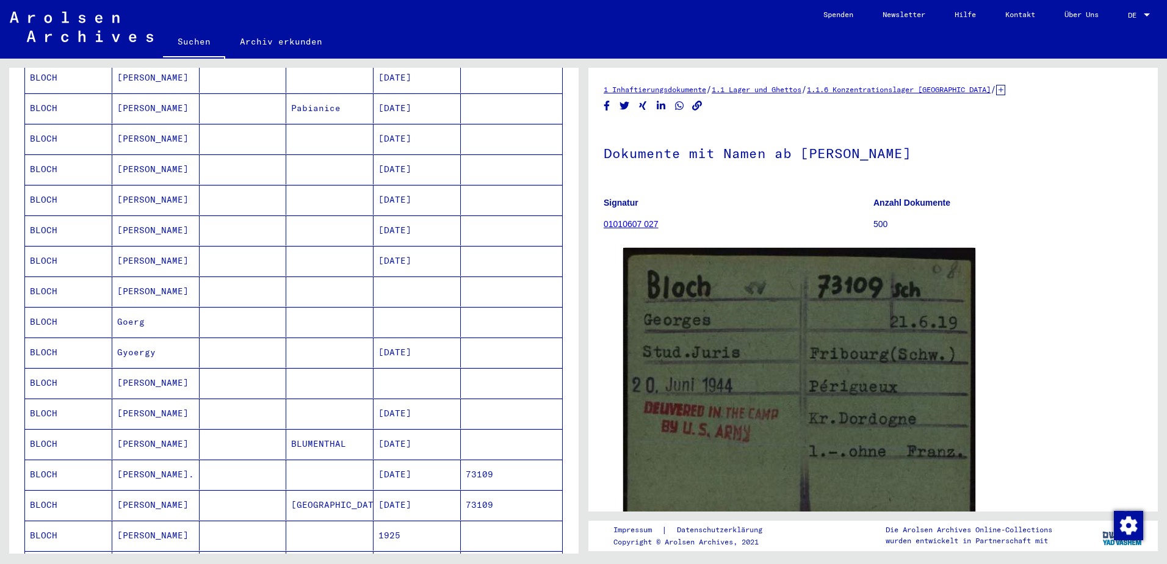
scroll to position [407, 0]
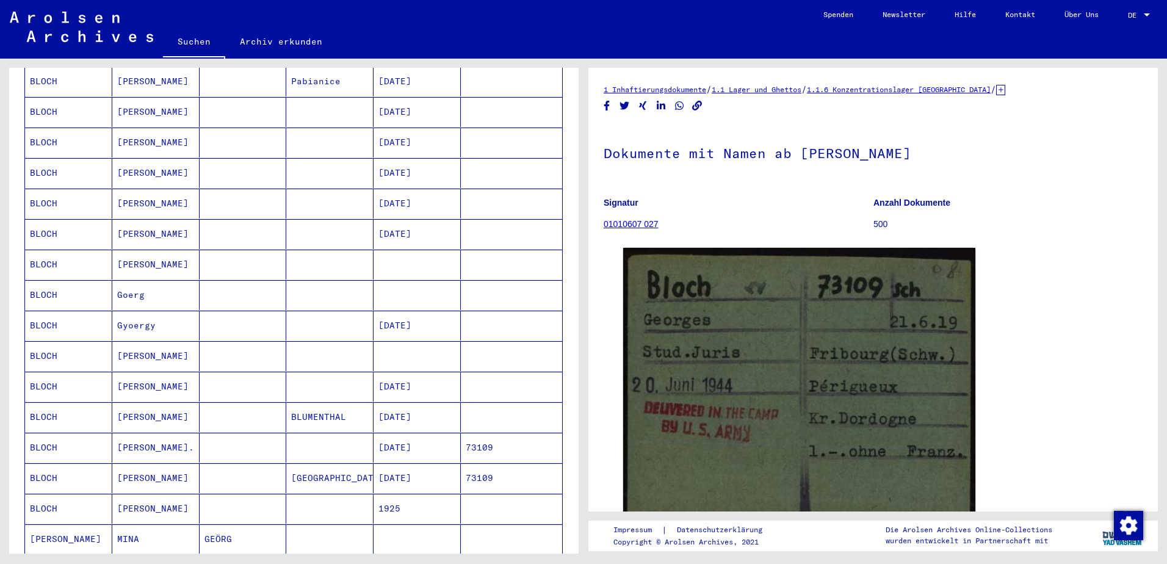
click at [40, 442] on mat-cell "BLOCH" at bounding box center [68, 448] width 87 height 30
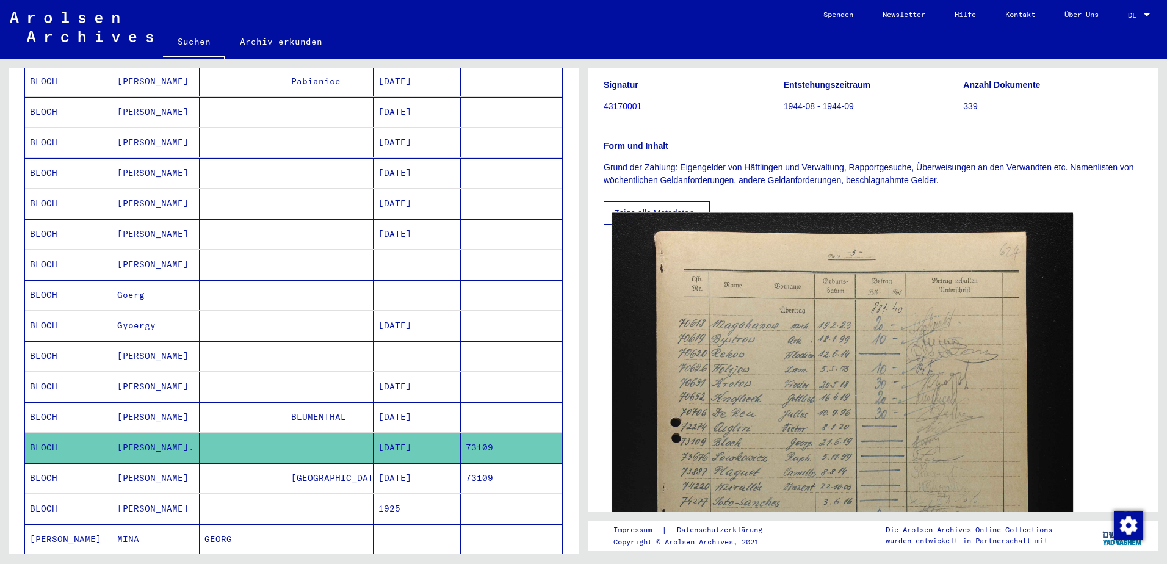
scroll to position [163, 0]
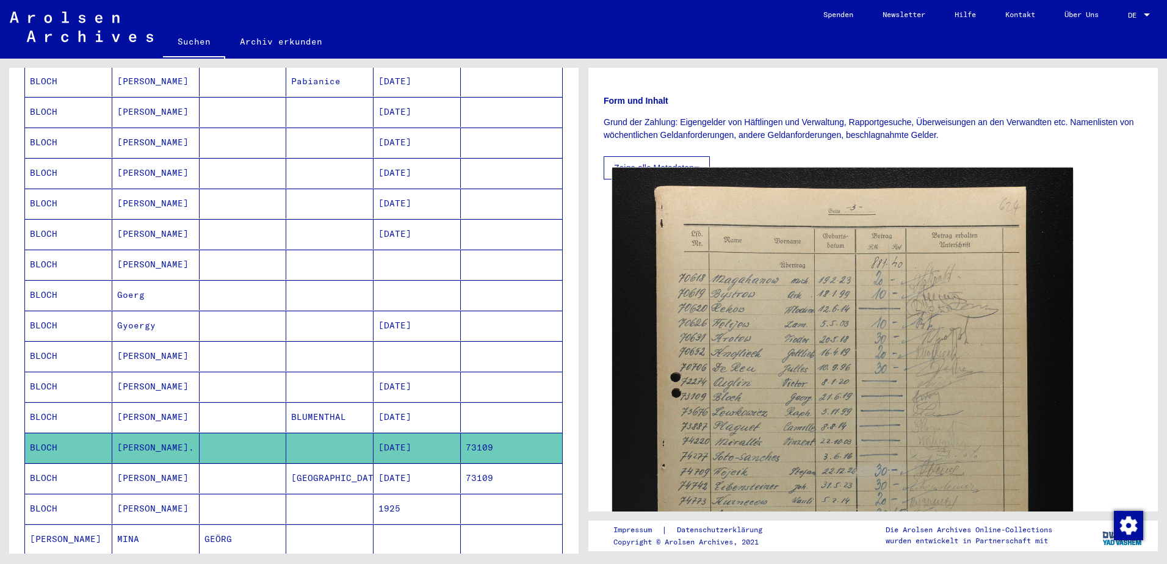
click at [803, 358] on img at bounding box center [842, 514] width 461 height 693
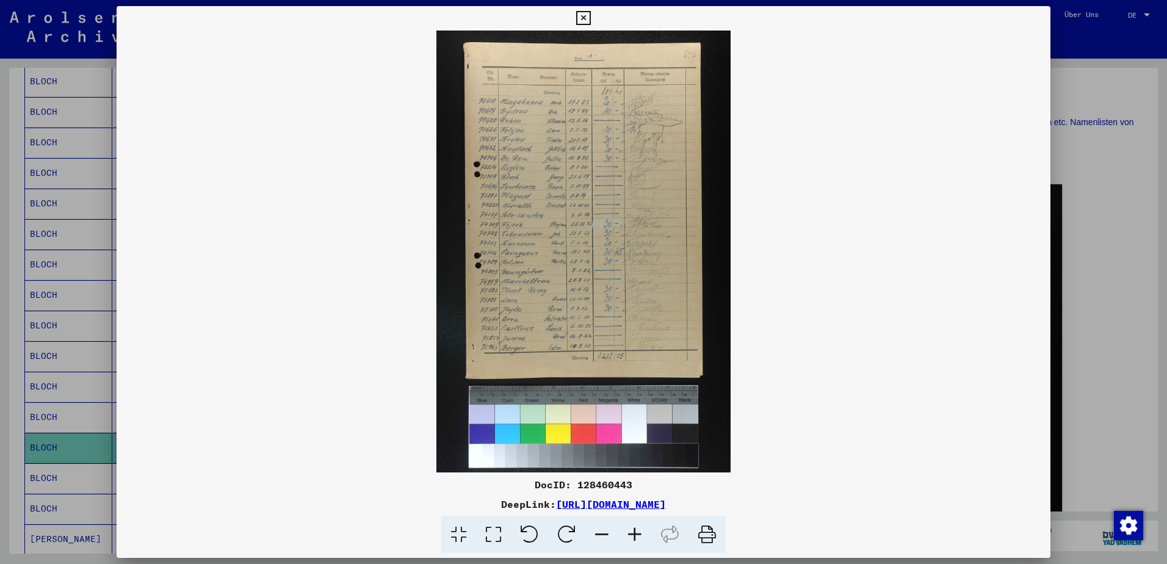
click at [634, 533] on icon at bounding box center [634, 534] width 33 height 37
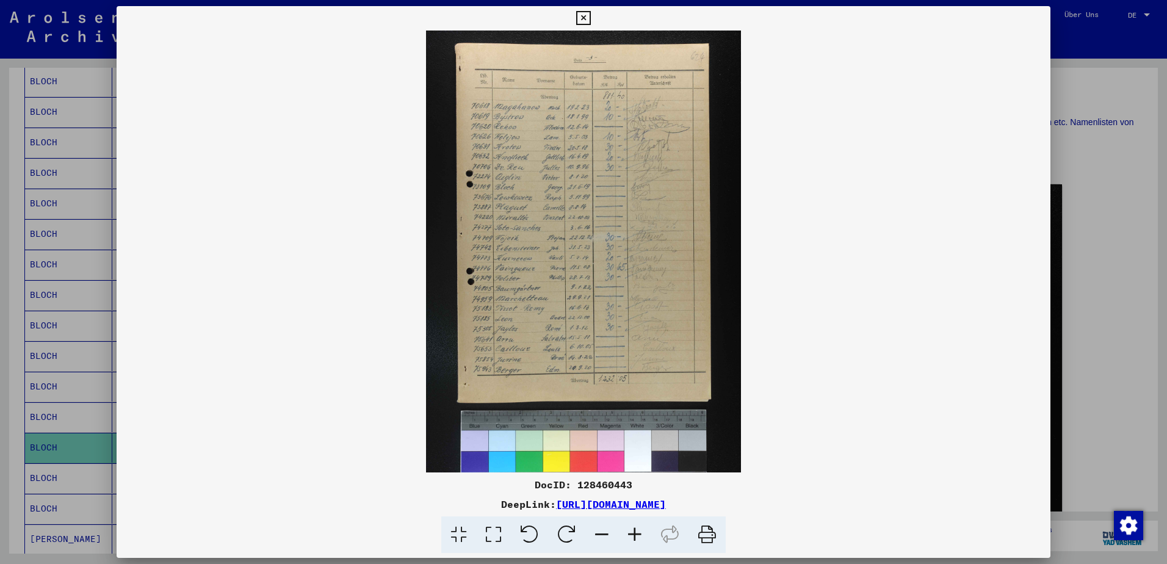
click at [634, 533] on icon at bounding box center [634, 534] width 33 height 37
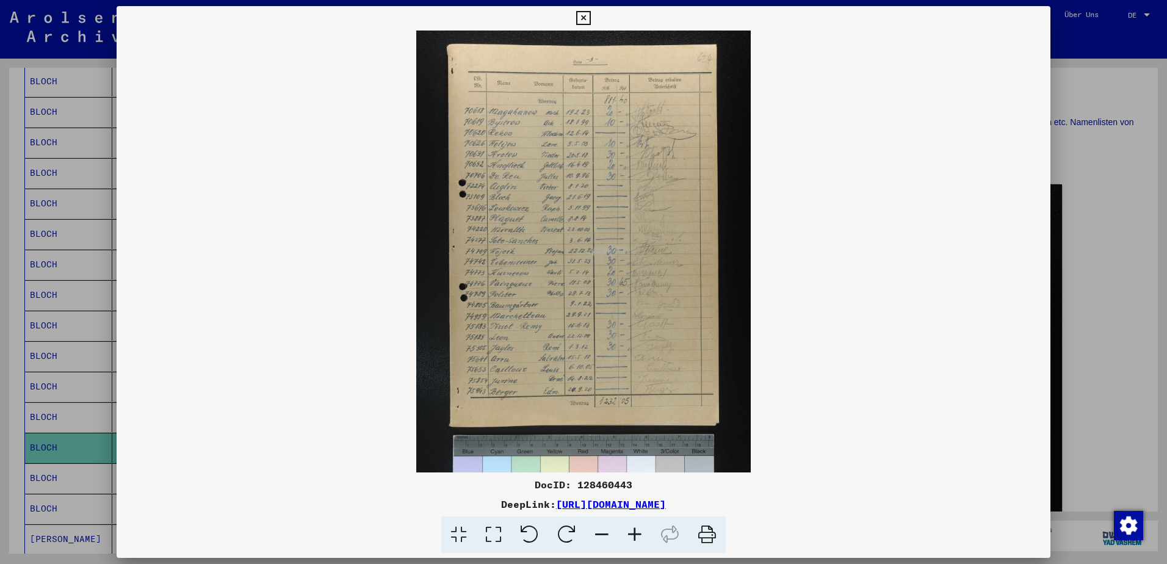
click at [634, 533] on icon at bounding box center [634, 534] width 33 height 37
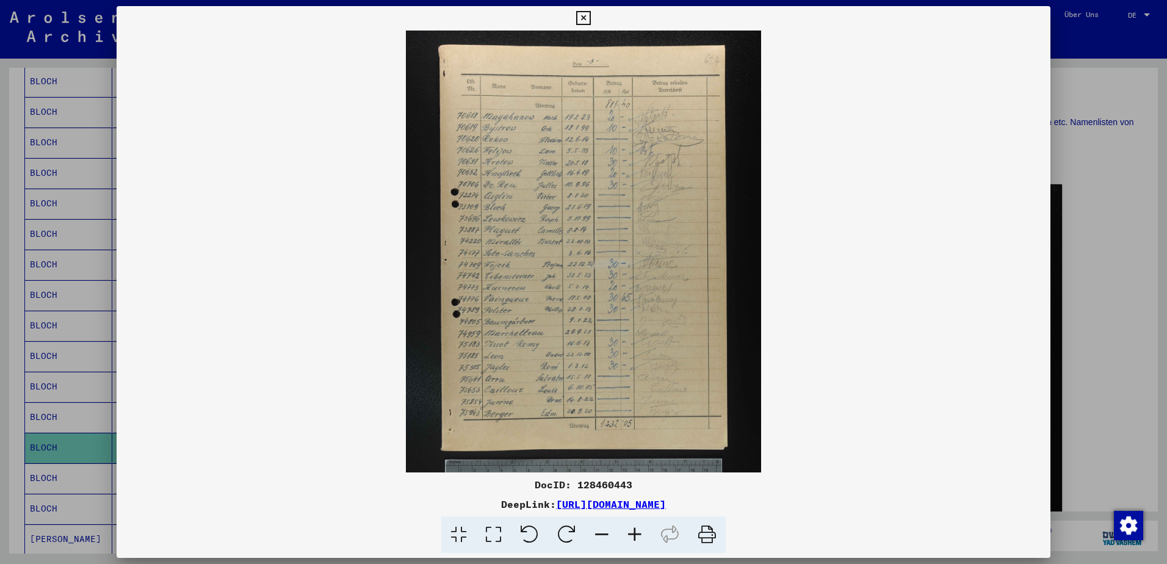
click at [634, 533] on icon at bounding box center [634, 534] width 33 height 37
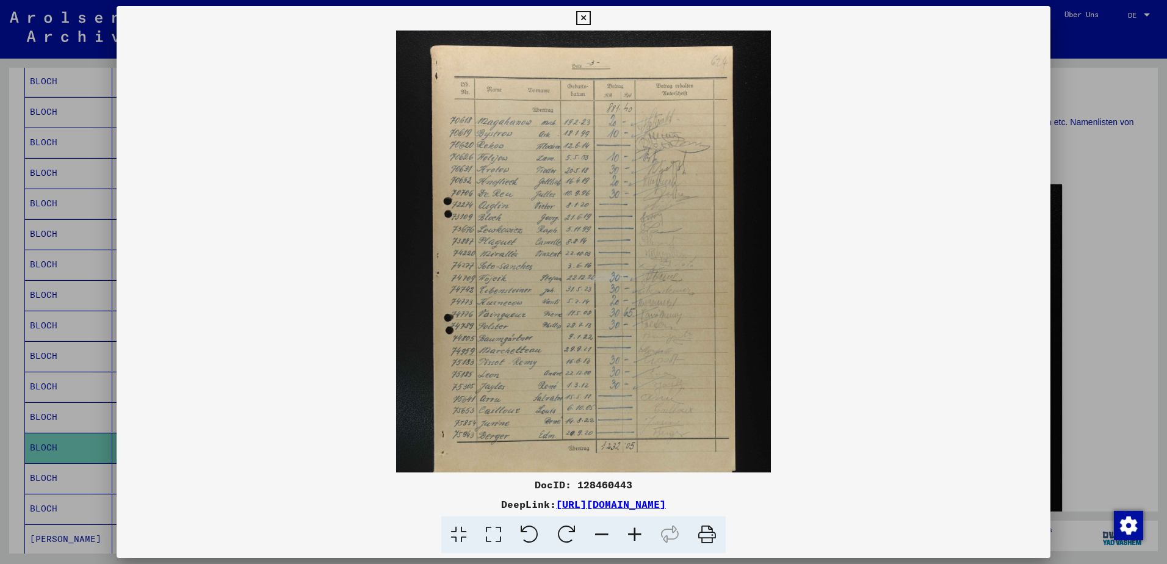
click at [634, 533] on icon at bounding box center [634, 534] width 33 height 37
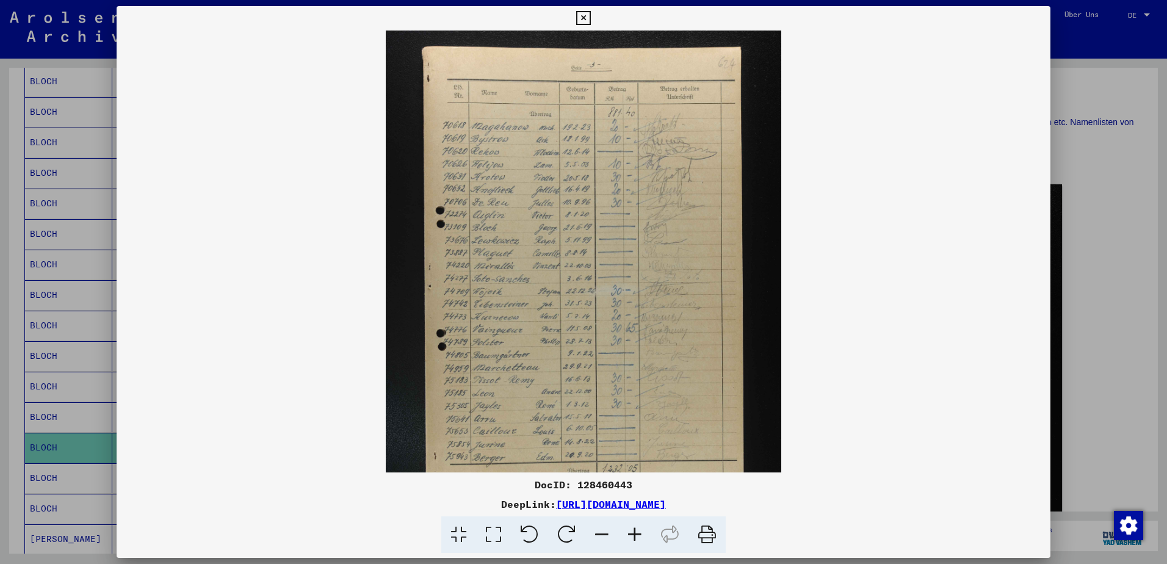
click at [634, 533] on icon at bounding box center [634, 534] width 33 height 37
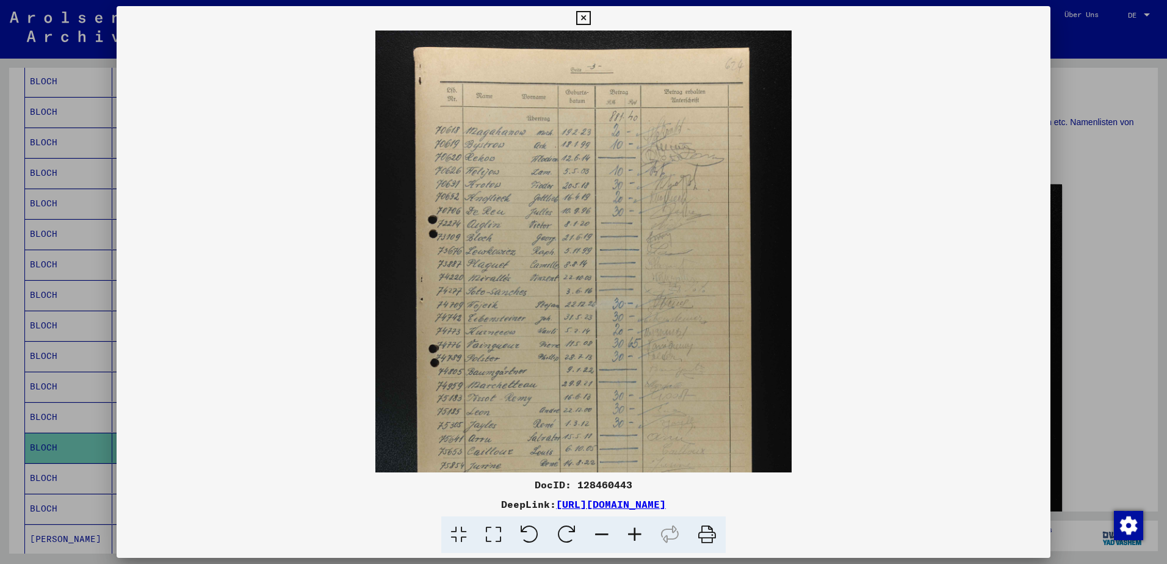
click at [634, 533] on icon at bounding box center [634, 534] width 33 height 37
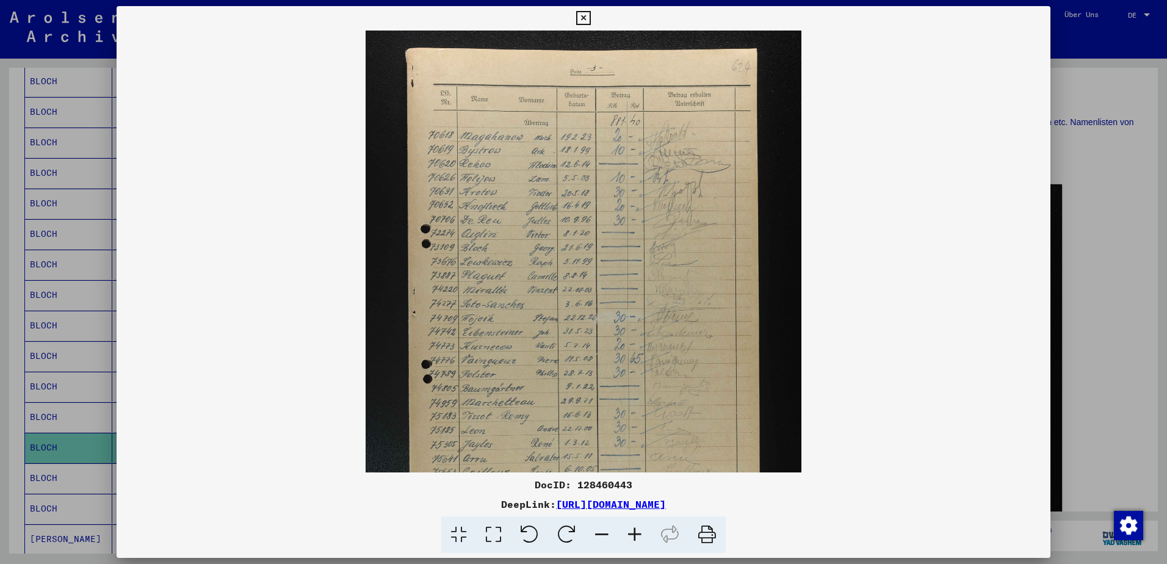
click at [634, 533] on icon at bounding box center [634, 534] width 33 height 37
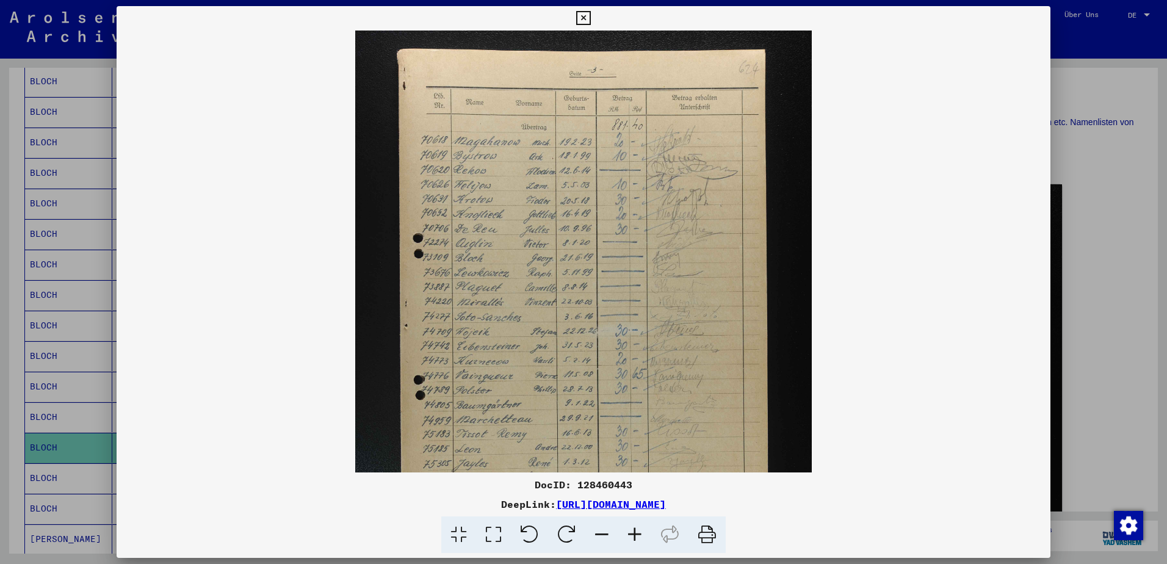
click at [634, 533] on icon at bounding box center [634, 534] width 33 height 37
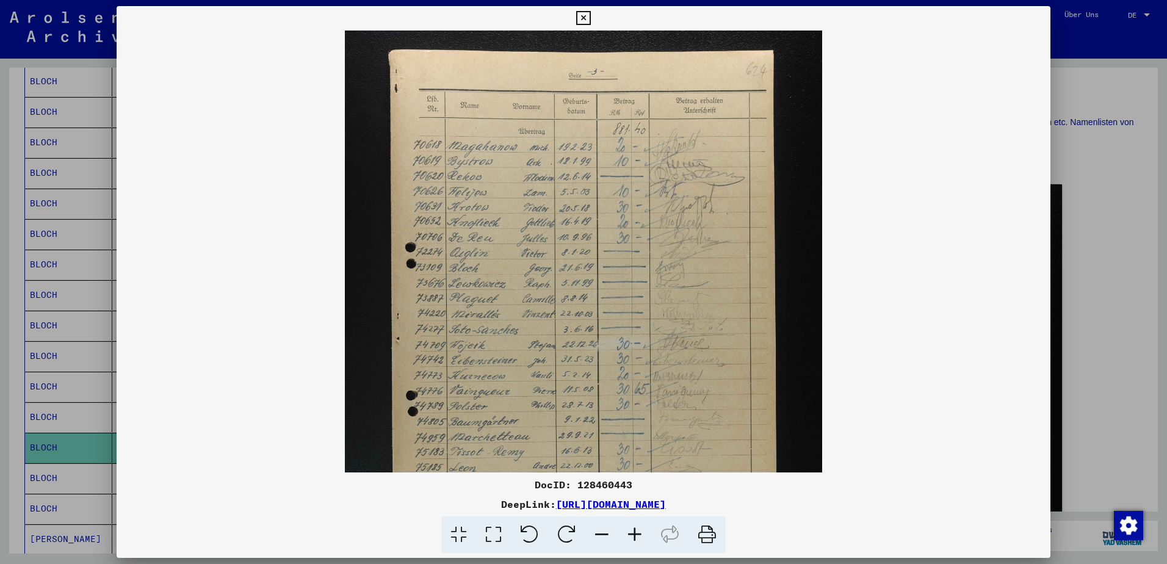
click at [634, 533] on icon at bounding box center [634, 534] width 33 height 37
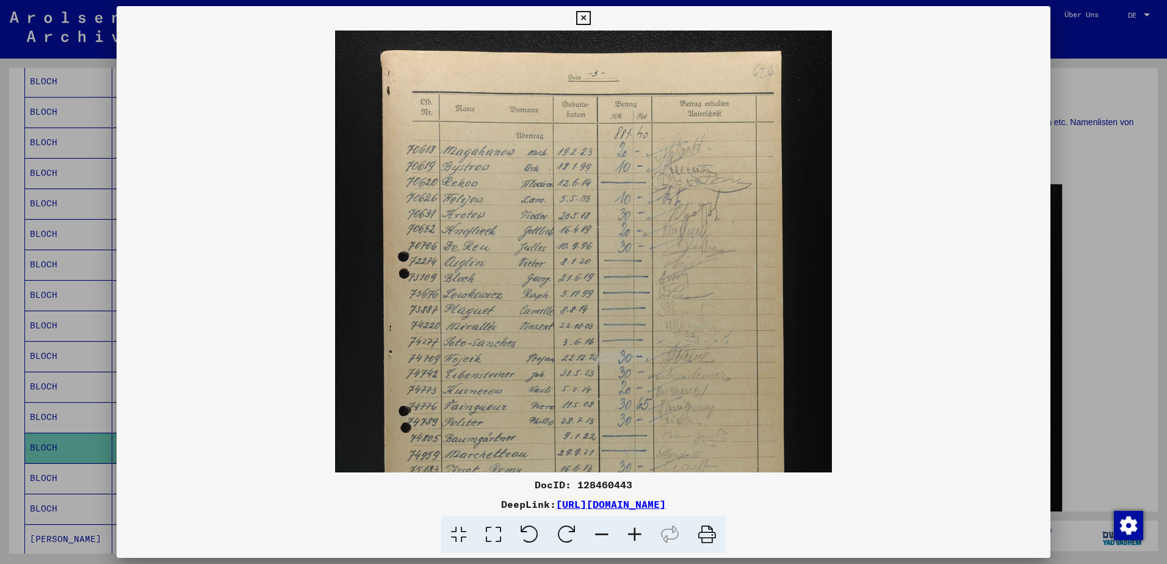
click at [634, 533] on icon at bounding box center [634, 534] width 33 height 37
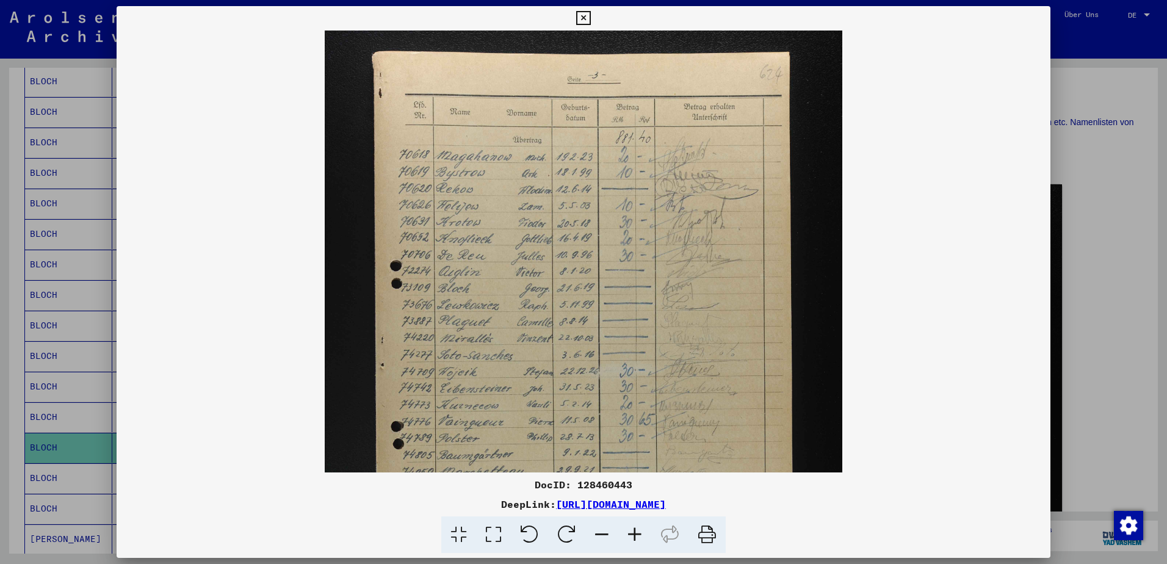
click at [634, 533] on icon at bounding box center [634, 534] width 33 height 37
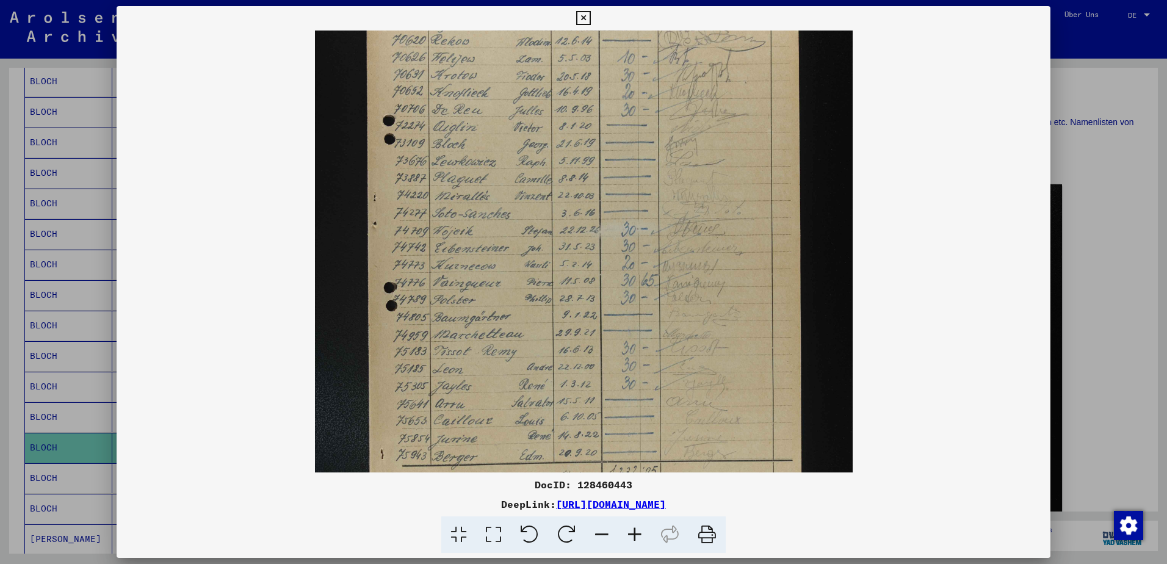
scroll to position [155, 0]
drag, startPoint x: 542, startPoint y: 404, endPoint x: 530, endPoint y: 249, distance: 155.5
click at [530, 249] on img at bounding box center [584, 279] width 538 height 808
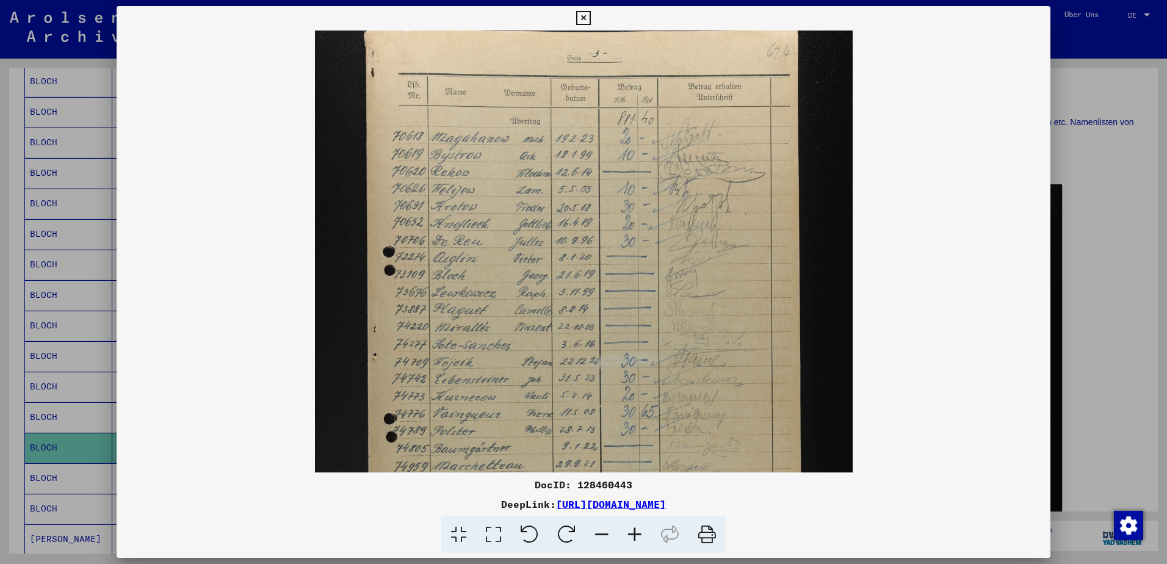
scroll to position [0, 0]
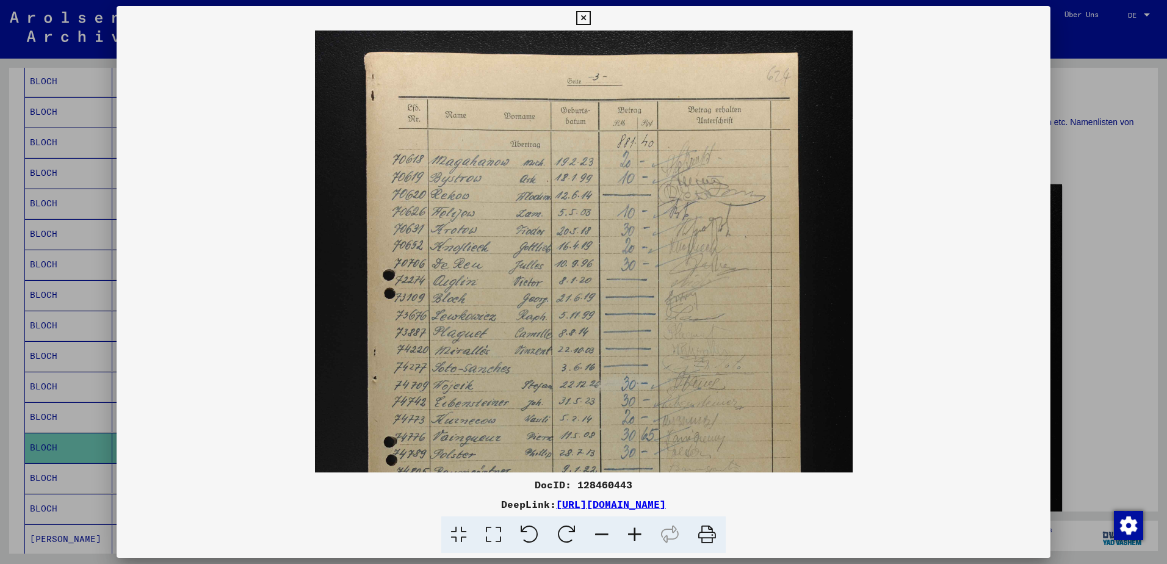
drag, startPoint x: 499, startPoint y: 158, endPoint x: 462, endPoint y: 542, distance: 385.7
click at [462, 542] on div "DocID: 128460443 DeepLink: [URL][DOMAIN_NAME]" at bounding box center [584, 280] width 934 height 548
click at [587, 19] on icon at bounding box center [583, 18] width 14 height 15
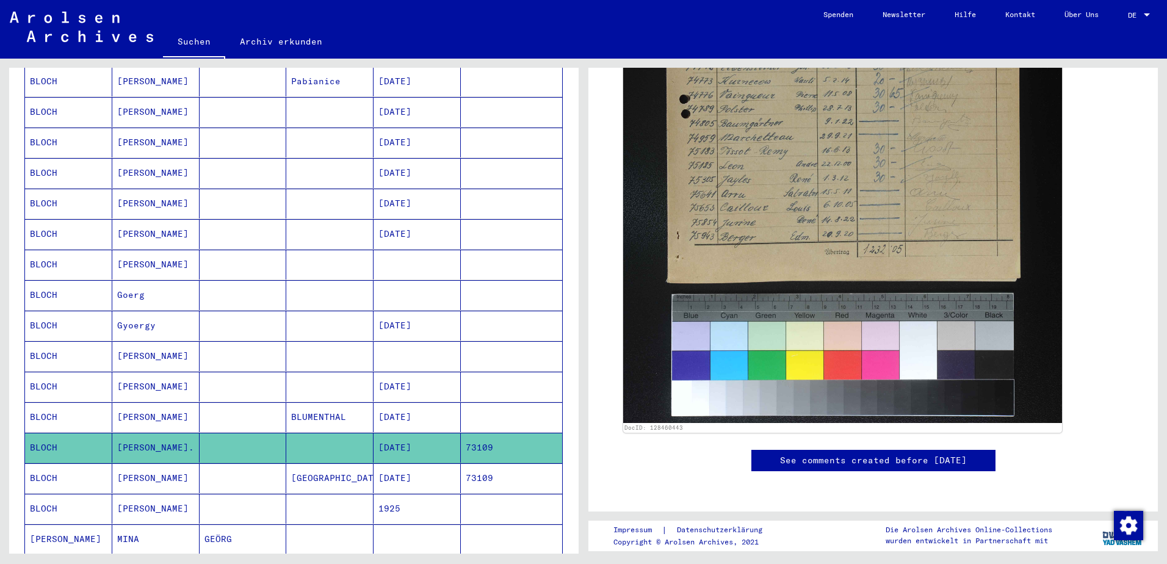
scroll to position [814, 0]
click at [57, 471] on mat-cell "BLOCH" at bounding box center [68, 478] width 87 height 30
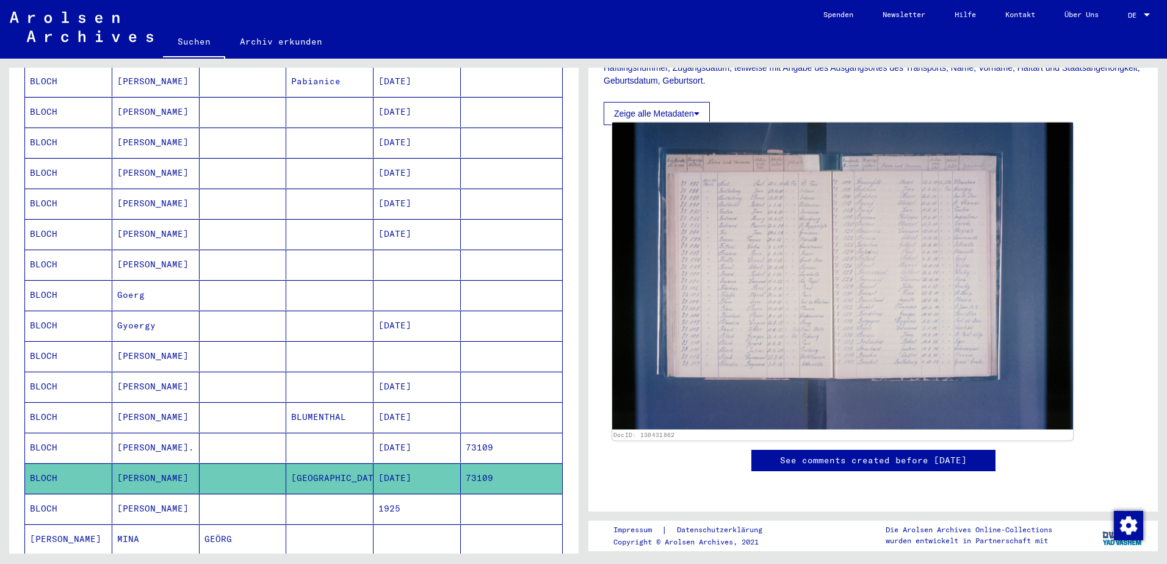
scroll to position [407, 0]
click at [720, 151] on img at bounding box center [842, 276] width 461 height 307
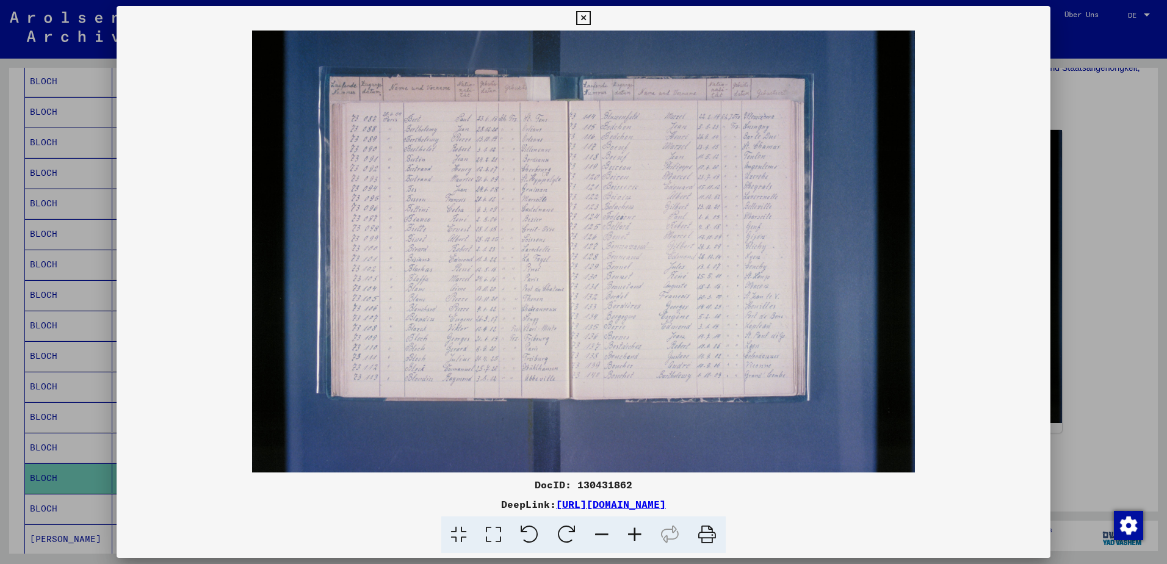
click at [634, 535] on icon at bounding box center [634, 534] width 33 height 37
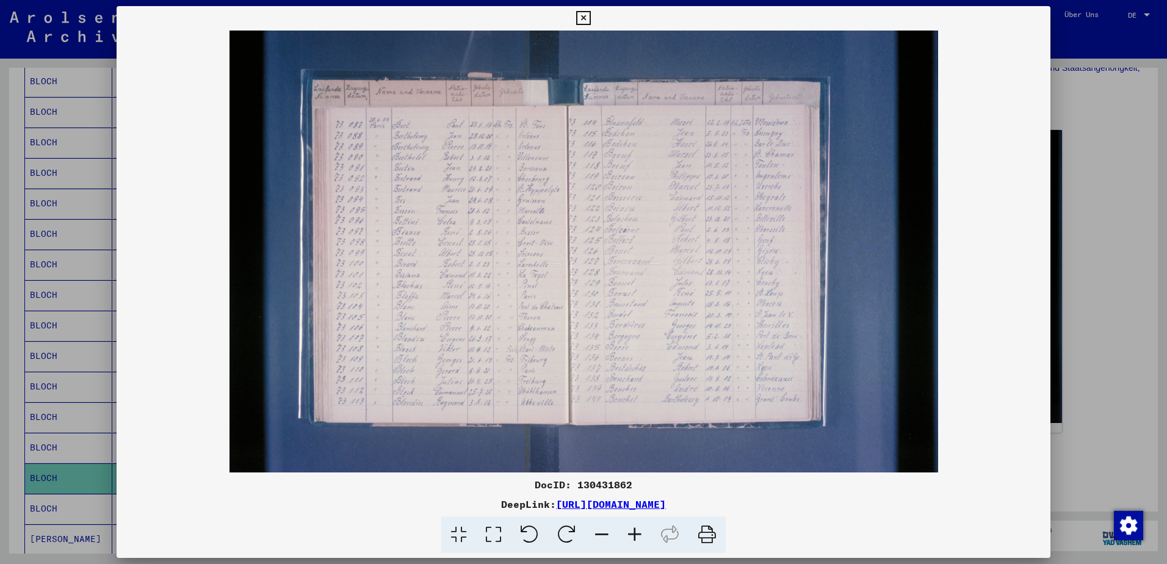
click at [634, 535] on icon at bounding box center [634, 534] width 33 height 37
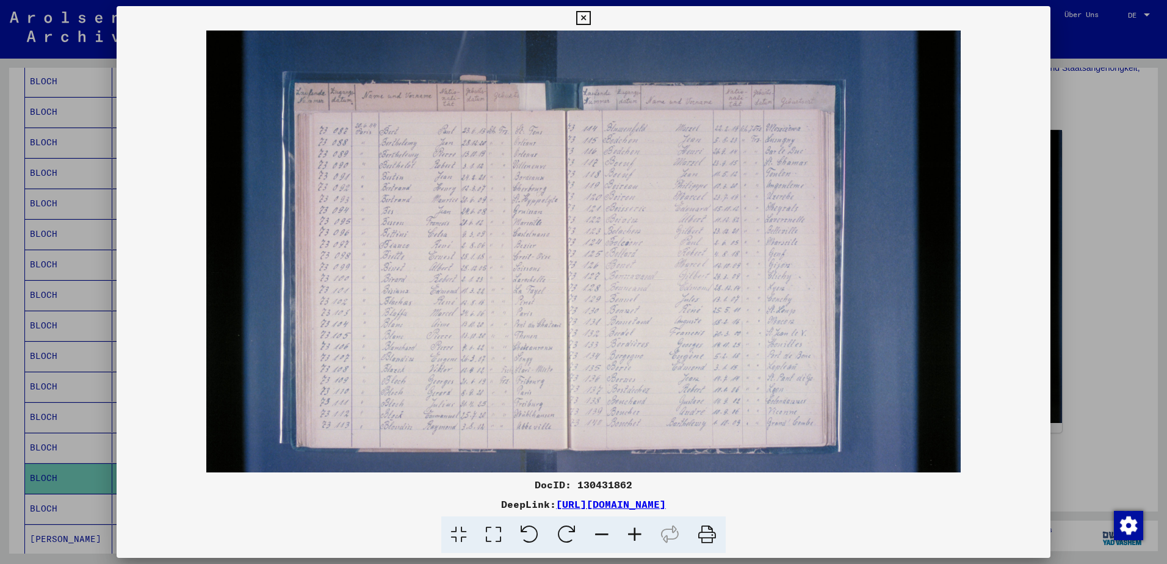
click at [634, 535] on icon at bounding box center [634, 534] width 33 height 37
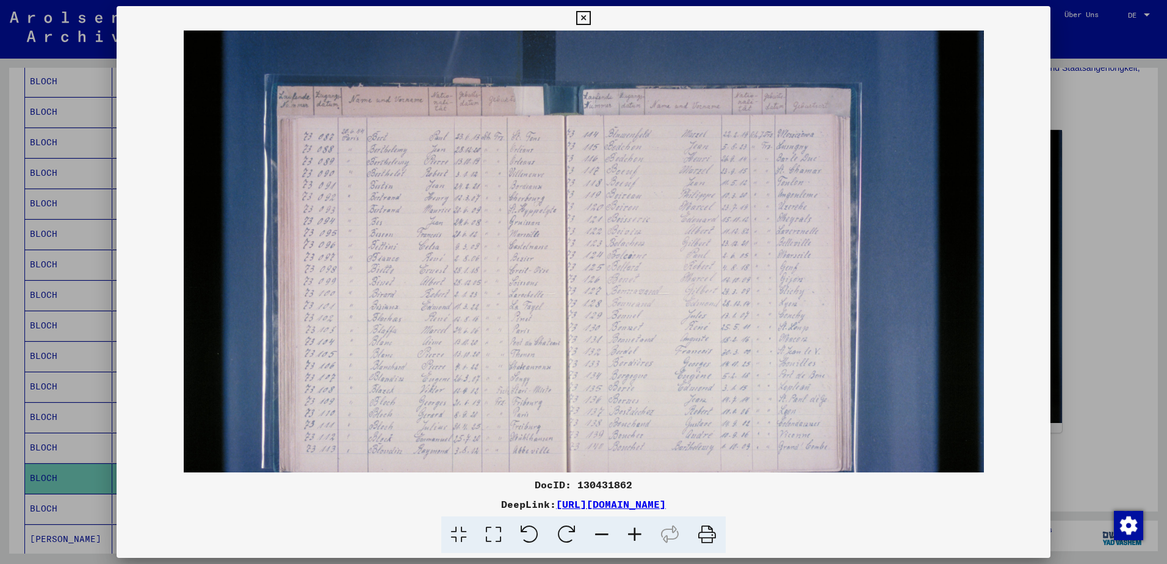
click at [634, 535] on icon at bounding box center [634, 534] width 33 height 37
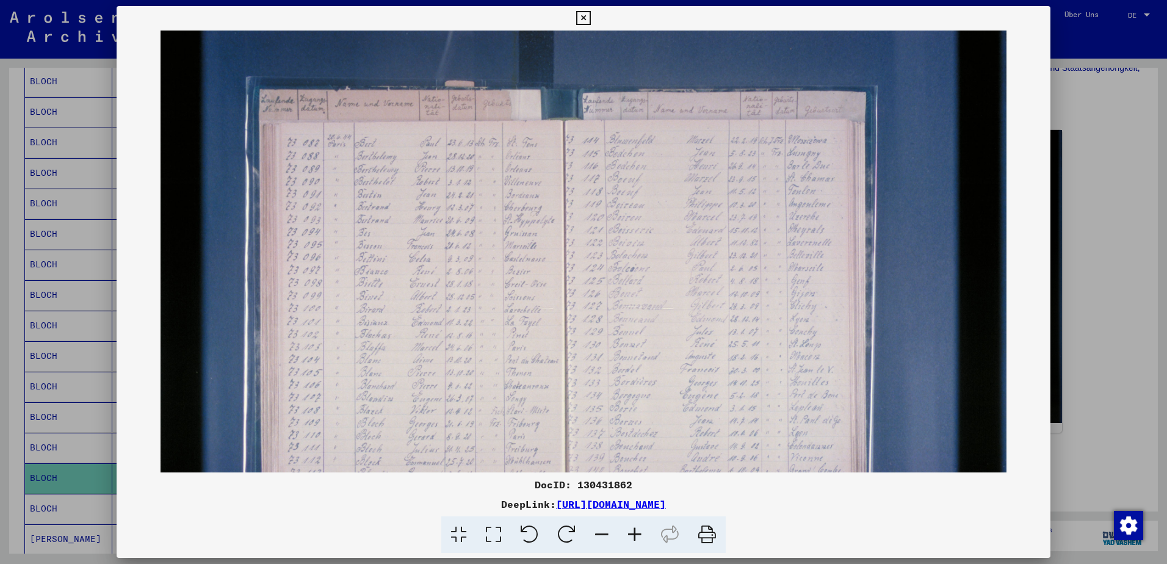
click at [634, 535] on icon at bounding box center [634, 534] width 33 height 37
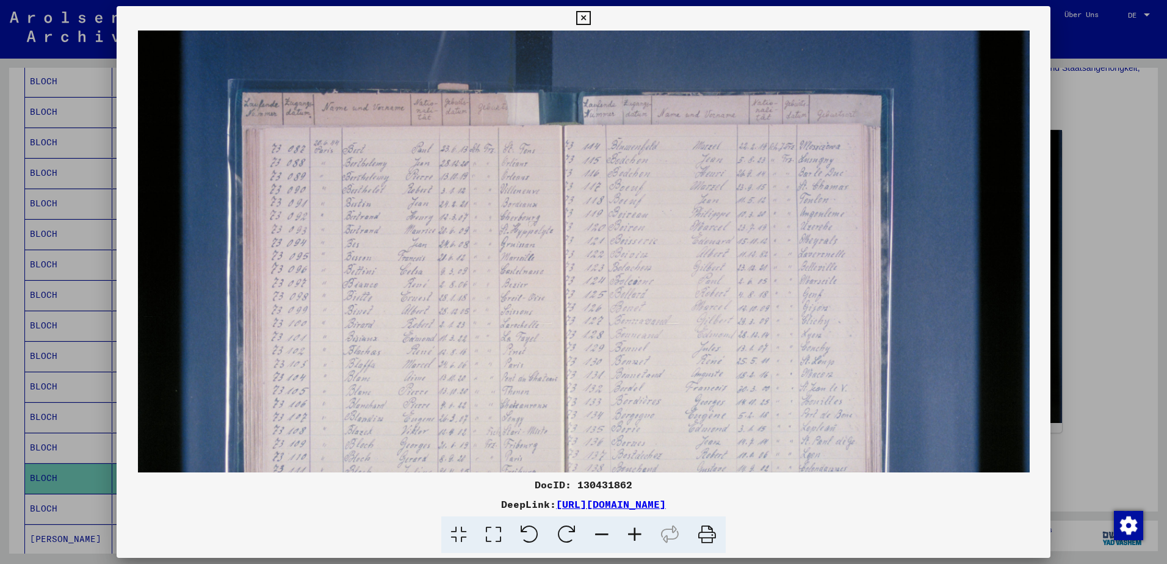
click at [634, 535] on icon at bounding box center [634, 534] width 33 height 37
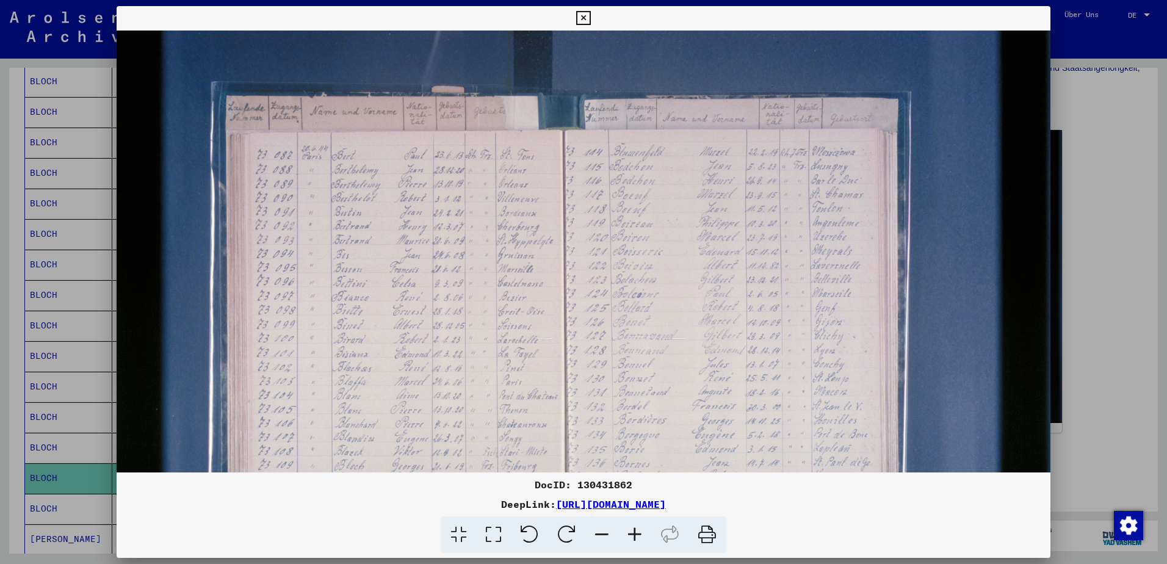
click at [634, 535] on icon at bounding box center [634, 534] width 33 height 37
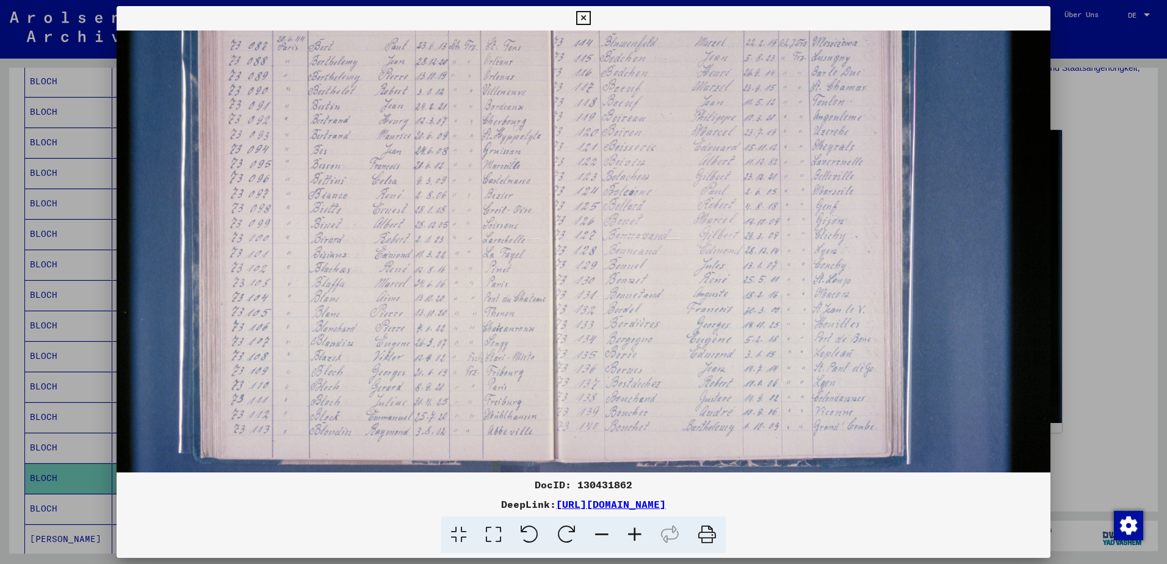
scroll to position [136, 44]
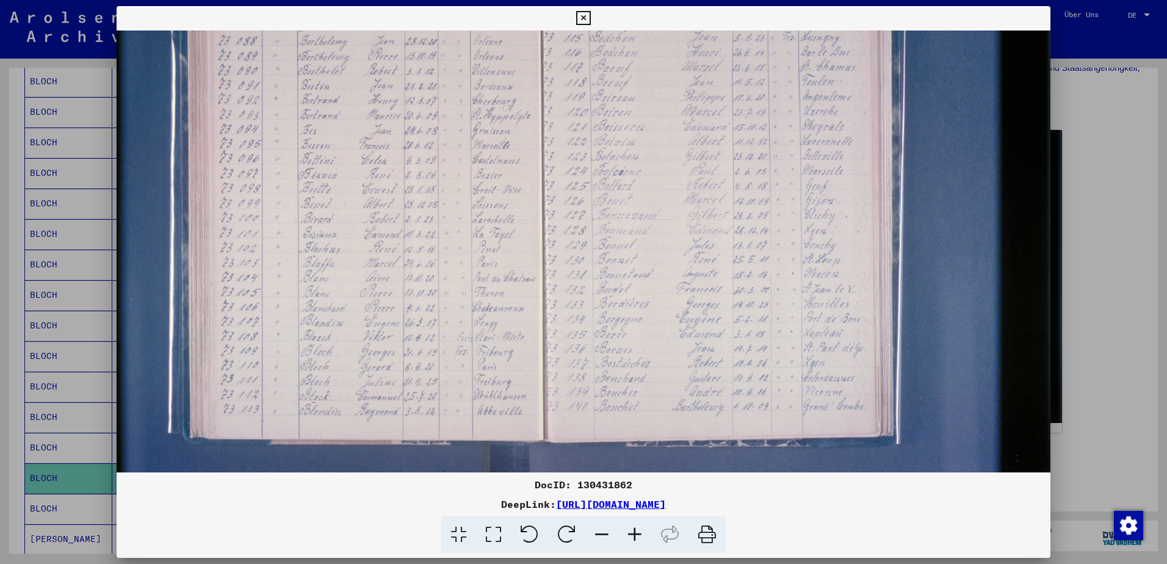
drag, startPoint x: 424, startPoint y: 380, endPoint x: 380, endPoint y: 245, distance: 142.5
click at [380, 245] on img at bounding box center [564, 223] width 983 height 656
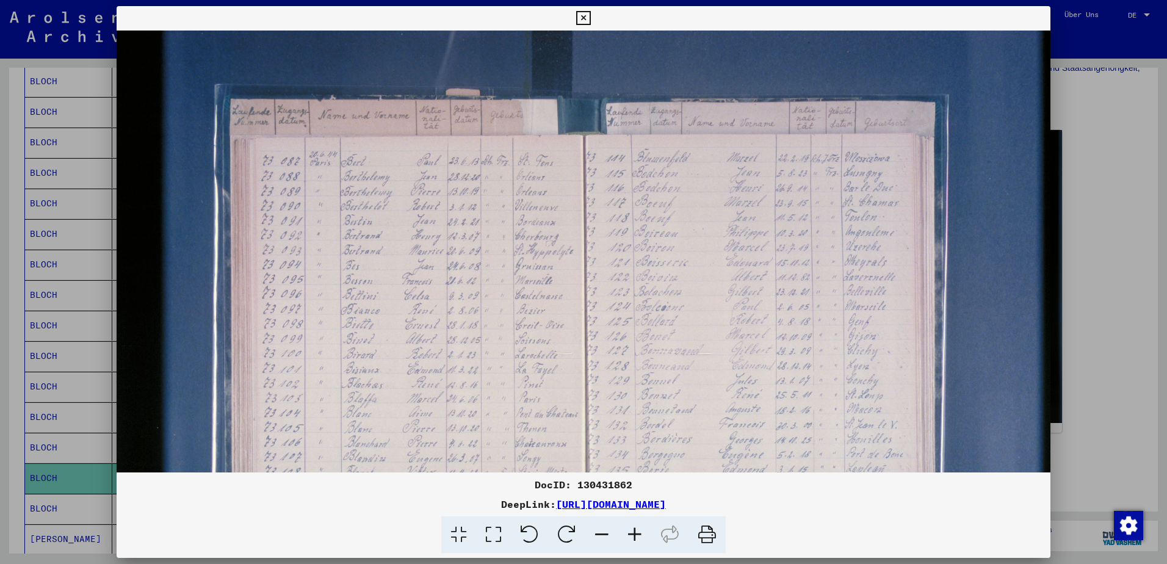
scroll to position [1, 1]
drag, startPoint x: 422, startPoint y: 159, endPoint x: 466, endPoint y: 536, distance: 379.7
click at [466, 536] on div "DocID: 130431862 DeepLink: [URL][DOMAIN_NAME]" at bounding box center [584, 280] width 934 height 548
click at [582, 16] on icon at bounding box center [583, 18] width 14 height 15
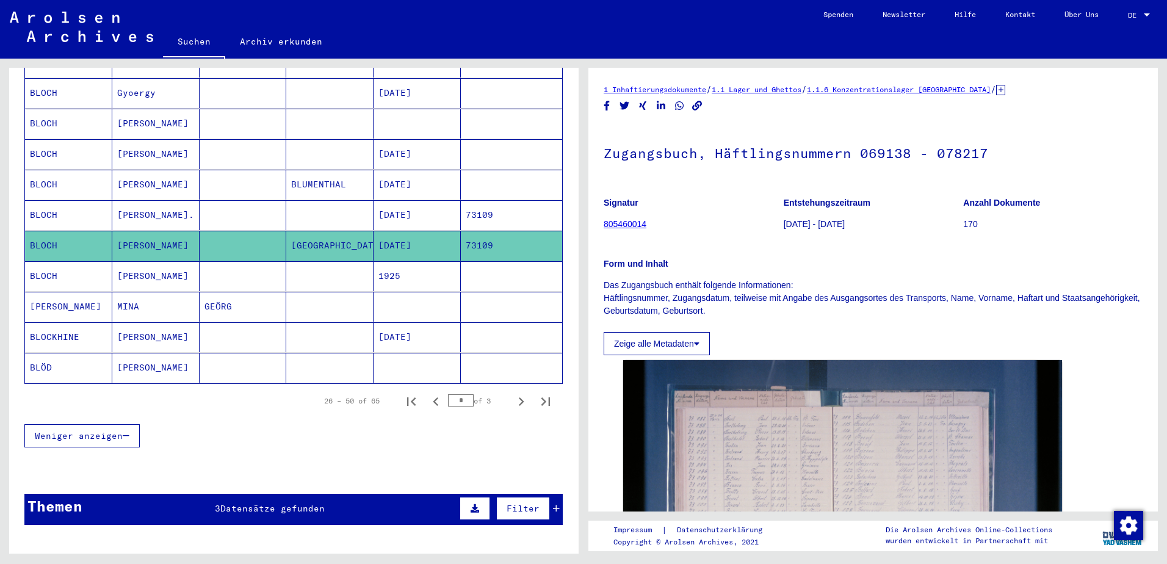
scroll to position [651, 0]
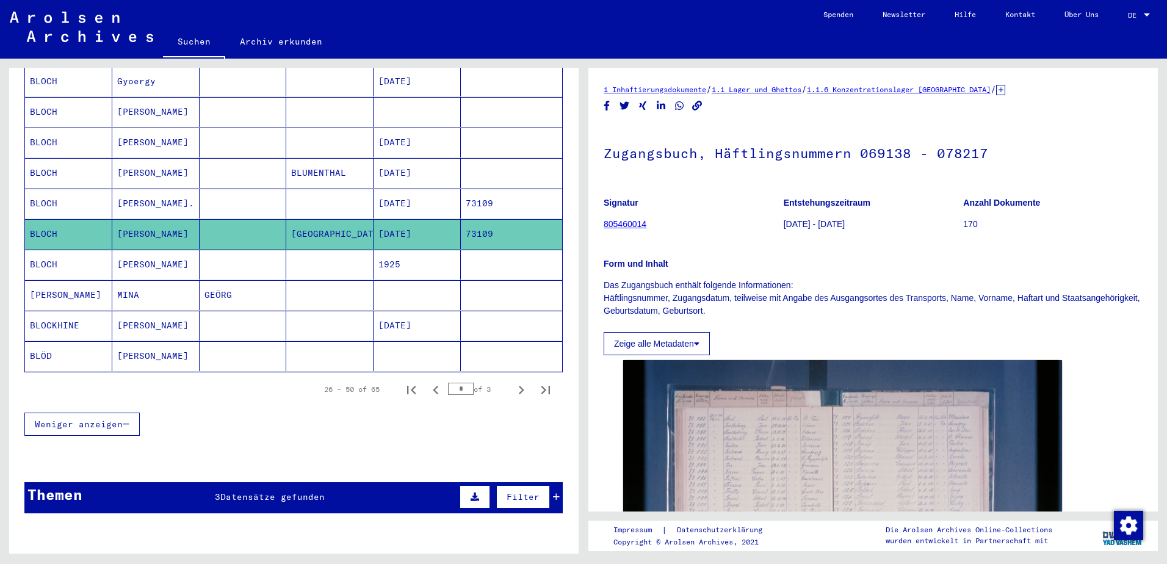
click at [453, 383] on input "*" at bounding box center [461, 389] width 26 height 12
type input "*"
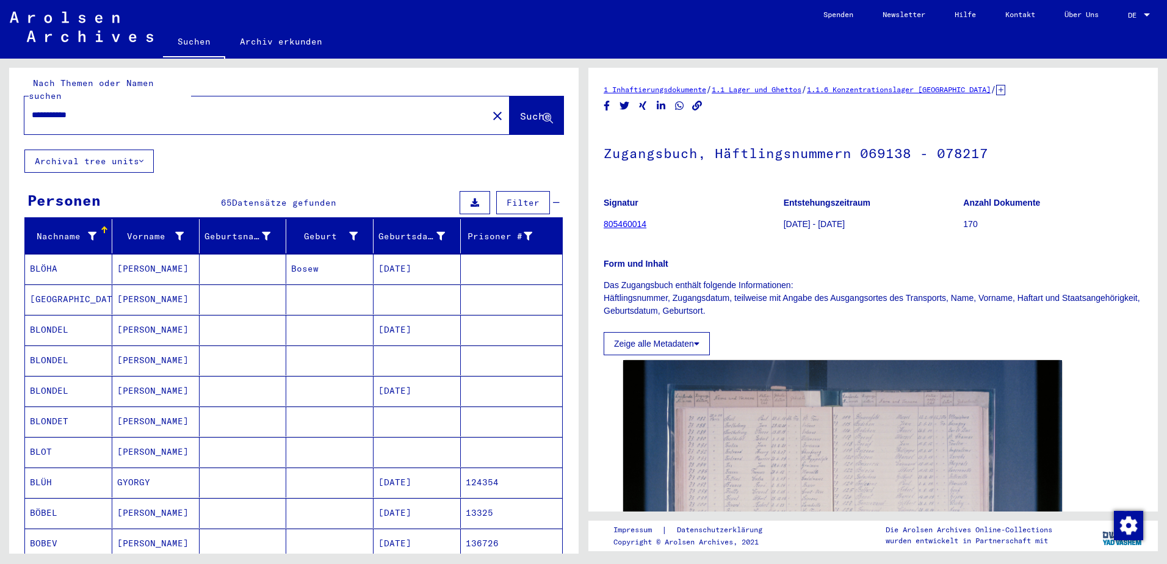
scroll to position [0, 0]
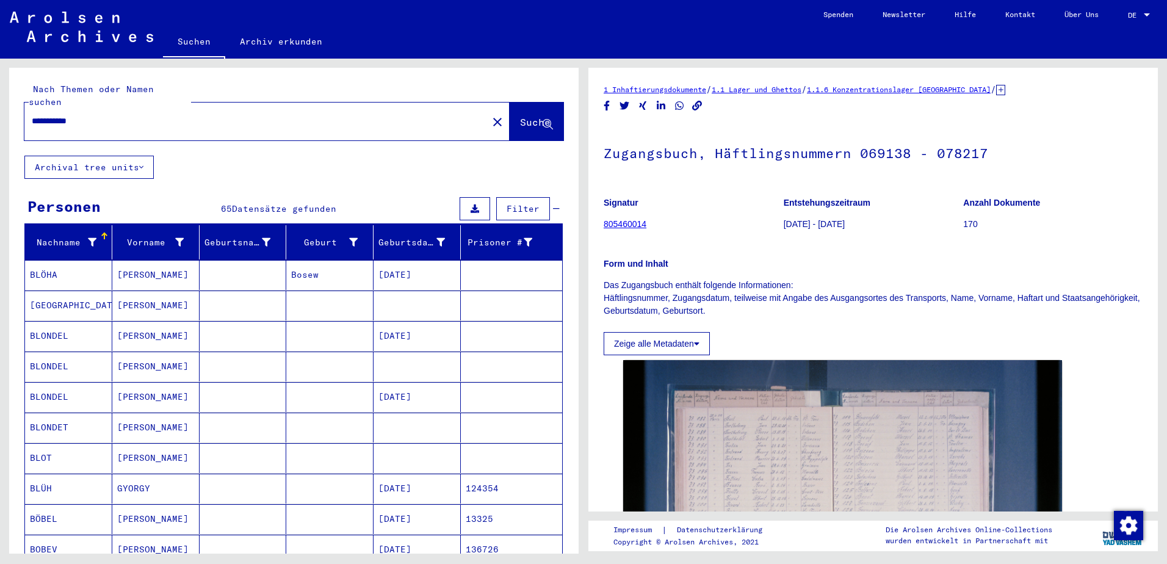
click at [57, 115] on input "**********" at bounding box center [256, 121] width 449 height 13
type input "**********"
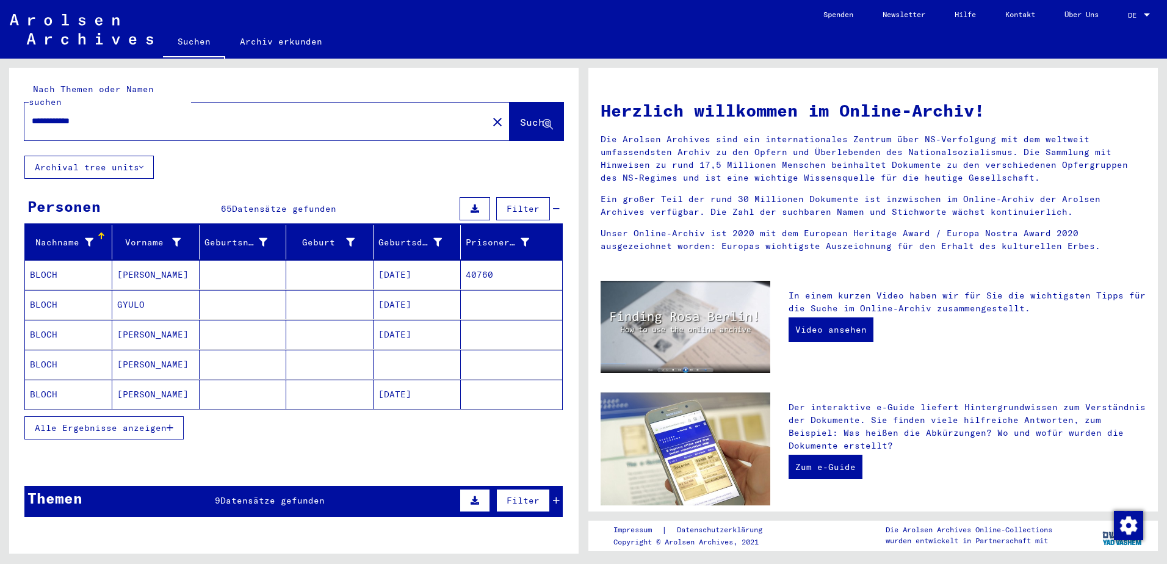
click at [114, 422] on span "Alle Ergebnisse anzeigen" at bounding box center [101, 427] width 132 height 11
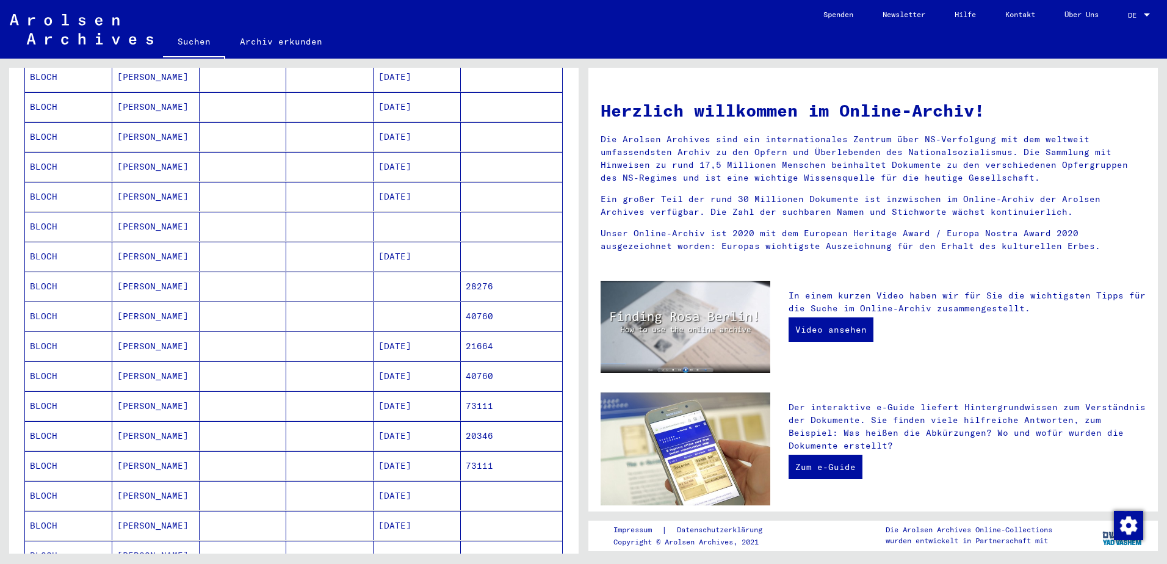
scroll to position [325, 0]
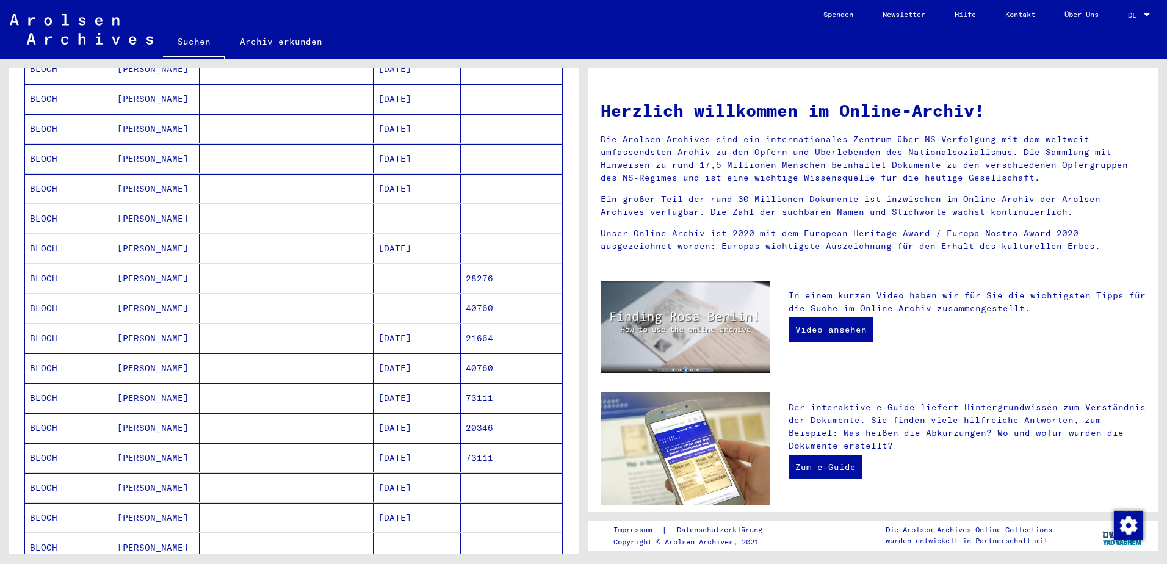
click at [45, 446] on mat-cell "BLOCH" at bounding box center [68, 457] width 87 height 29
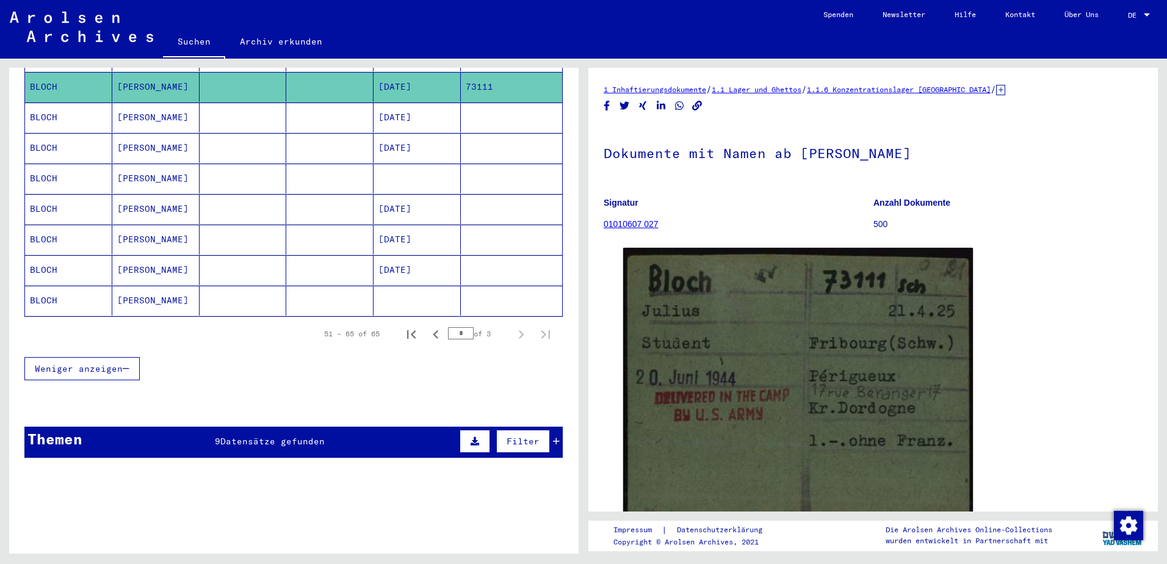
scroll to position [732, 0]
